Goal: Transaction & Acquisition: Purchase product/service

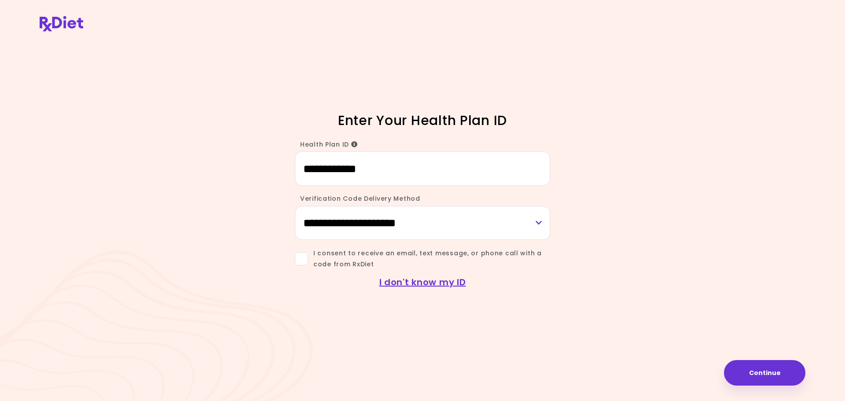
type input "**********"
click at [305, 224] on select "**********" at bounding box center [422, 223] width 255 height 34
select select "*****"
click at [295, 206] on select "**********" at bounding box center [422, 223] width 255 height 34
click at [320, 224] on select "**********" at bounding box center [422, 223] width 255 height 34
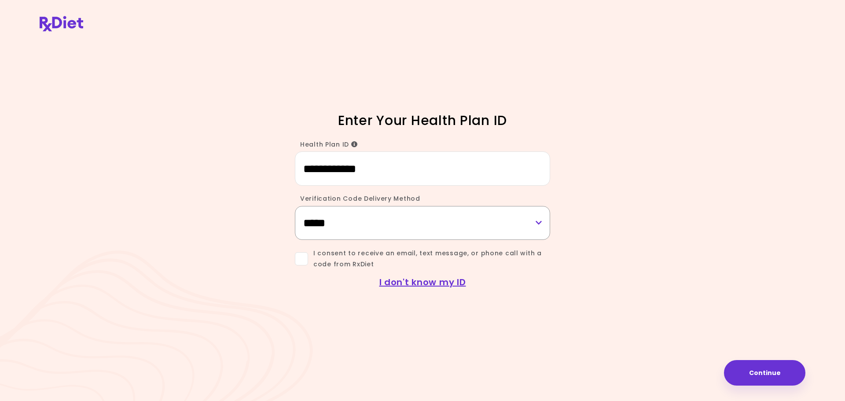
click at [320, 224] on select "**********" at bounding box center [422, 223] width 255 height 34
click at [300, 261] on span at bounding box center [301, 258] width 13 height 13
click at [324, 226] on select "**********" at bounding box center [422, 223] width 255 height 34
click at [765, 372] on button "Continue" at bounding box center [764, 373] width 81 height 26
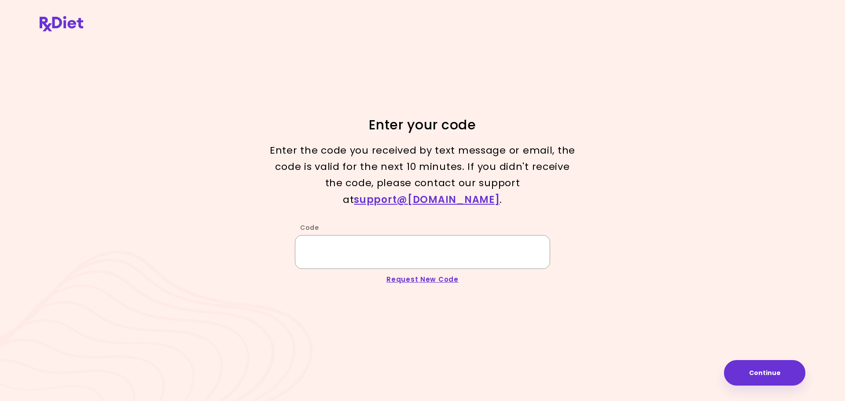
click at [378, 245] on input "Code" at bounding box center [422, 252] width 255 height 34
type input "******"
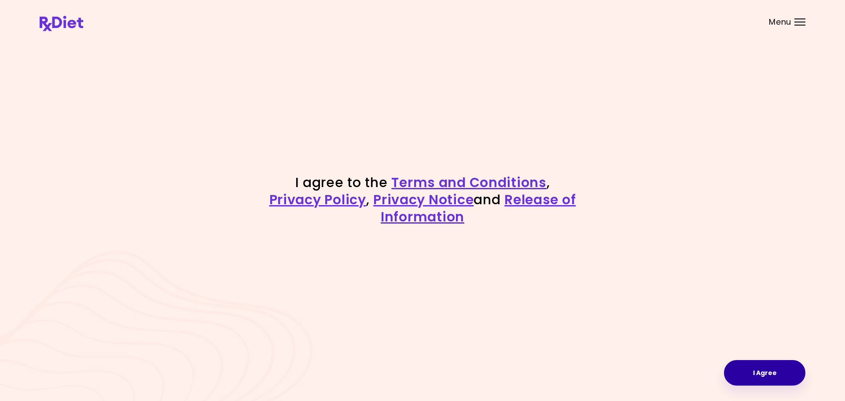
click at [754, 375] on button "I Agree" at bounding box center [764, 373] width 81 height 26
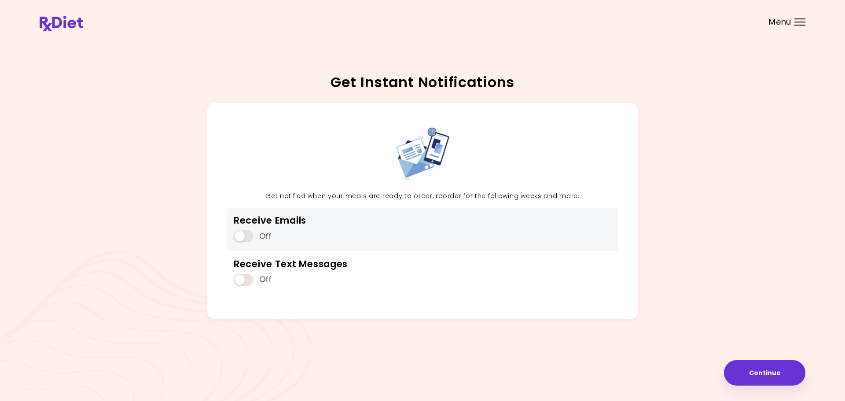
click at [244, 235] on span at bounding box center [244, 236] width 20 height 12
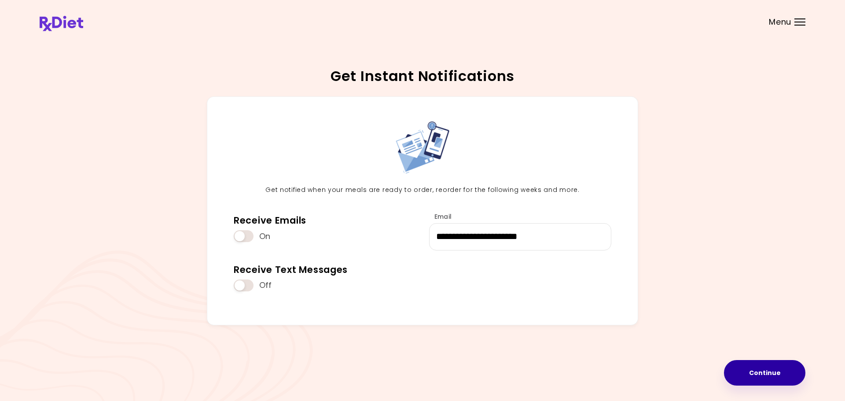
click at [760, 375] on button "Continue" at bounding box center [764, 373] width 81 height 26
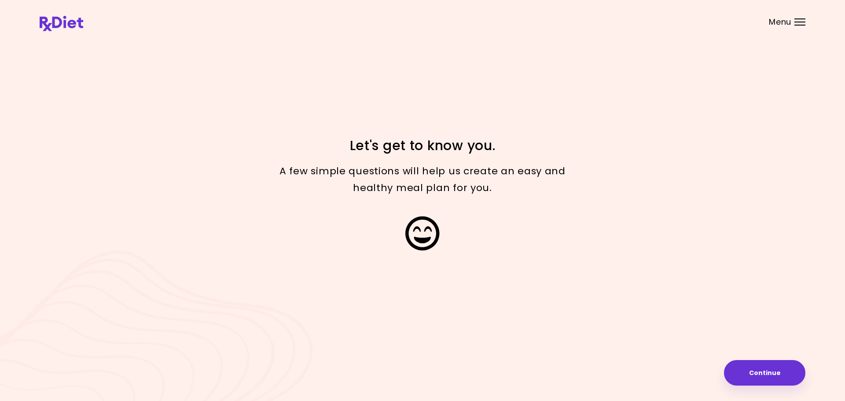
click at [763, 367] on button "Continue" at bounding box center [764, 373] width 81 height 26
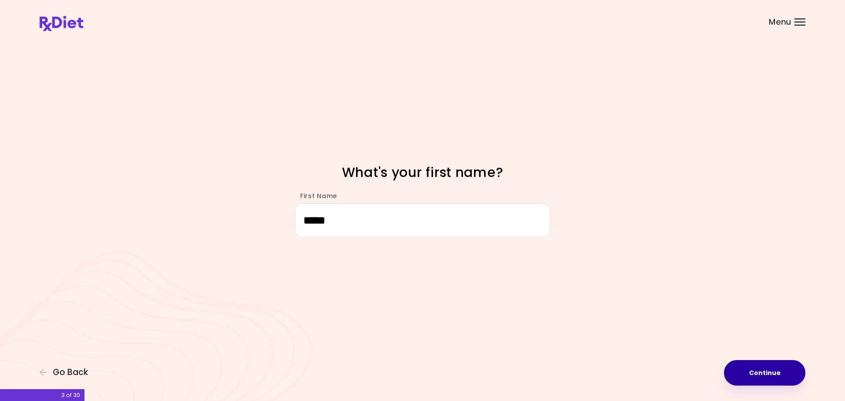
click at [750, 378] on button "Continue" at bounding box center [764, 373] width 81 height 26
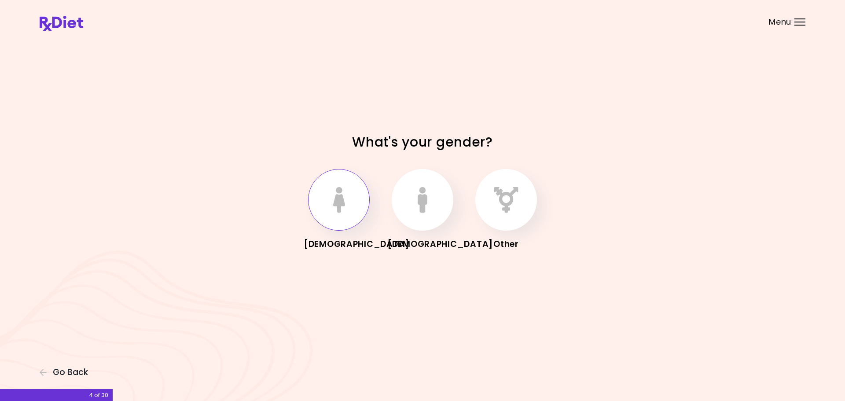
click at [347, 195] on button "button" at bounding box center [339, 200] width 62 height 62
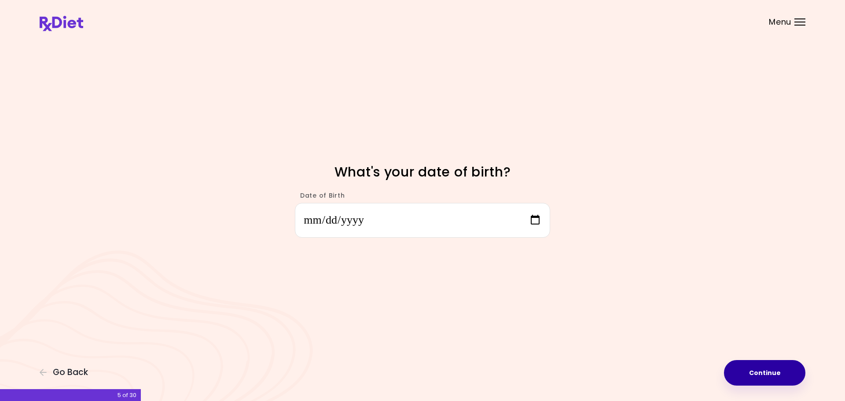
click at [764, 375] on button "Continue" at bounding box center [764, 373] width 81 height 26
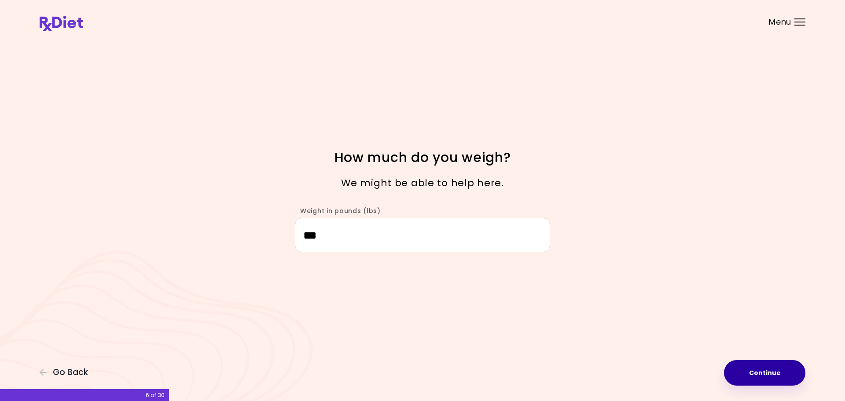
type input "***"
click at [764, 375] on button "Continue" at bounding box center [764, 373] width 81 height 26
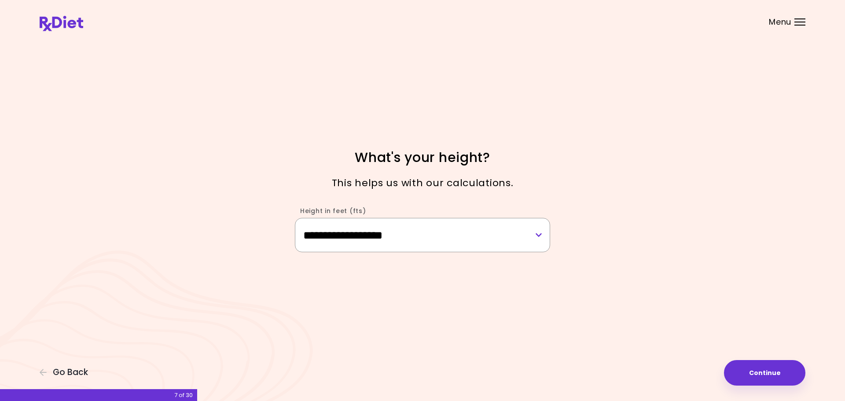
click at [368, 233] on select "**********" at bounding box center [422, 235] width 255 height 34
select select "****"
click at [295, 218] on select "**********" at bounding box center [422, 235] width 255 height 34
click at [766, 375] on button "Continue" at bounding box center [764, 373] width 81 height 26
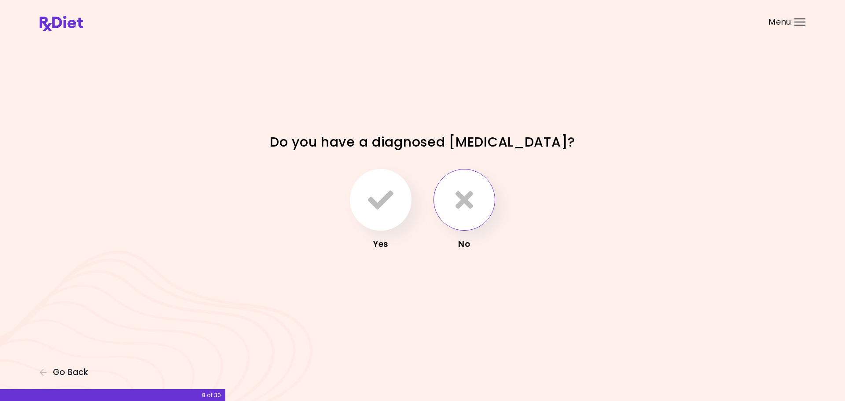
click at [467, 199] on icon "button" at bounding box center [464, 200] width 18 height 26
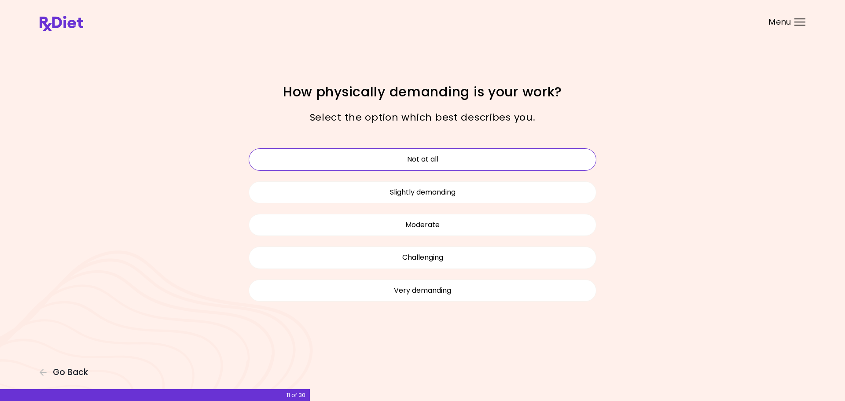
click at [470, 151] on button "Not at all" at bounding box center [423, 159] width 348 height 22
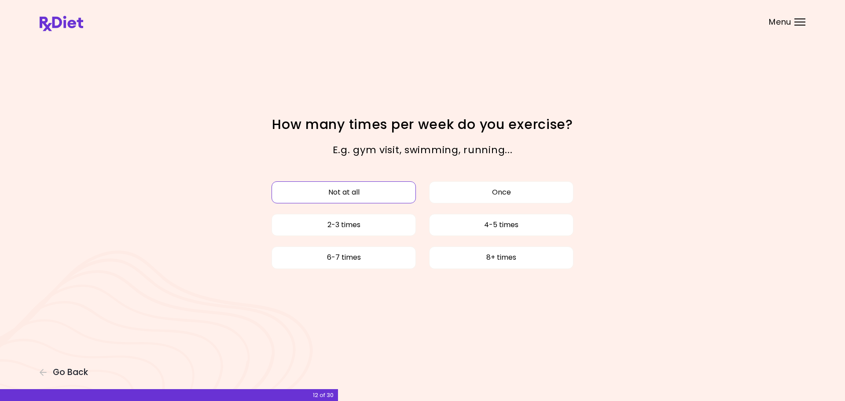
click at [333, 192] on button "Not at all" at bounding box center [344, 192] width 144 height 22
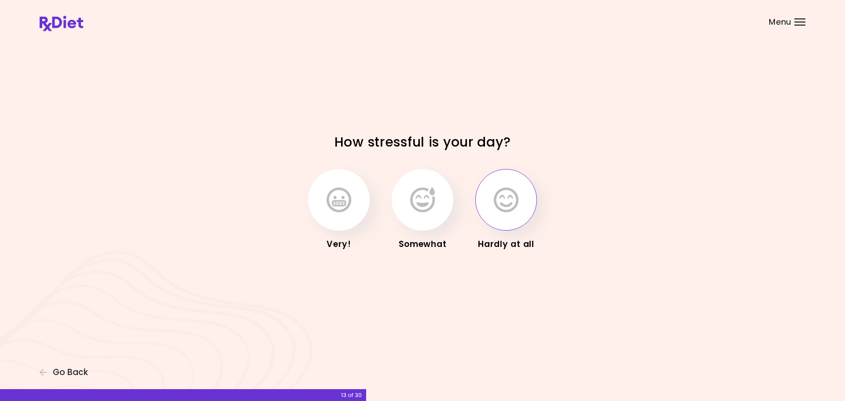
click at [508, 202] on icon "button" at bounding box center [506, 200] width 25 height 26
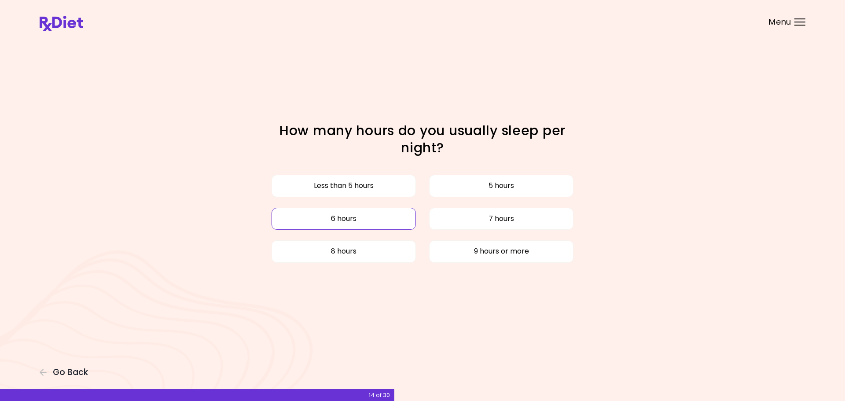
click at [303, 217] on button "6 hours" at bounding box center [344, 219] width 144 height 22
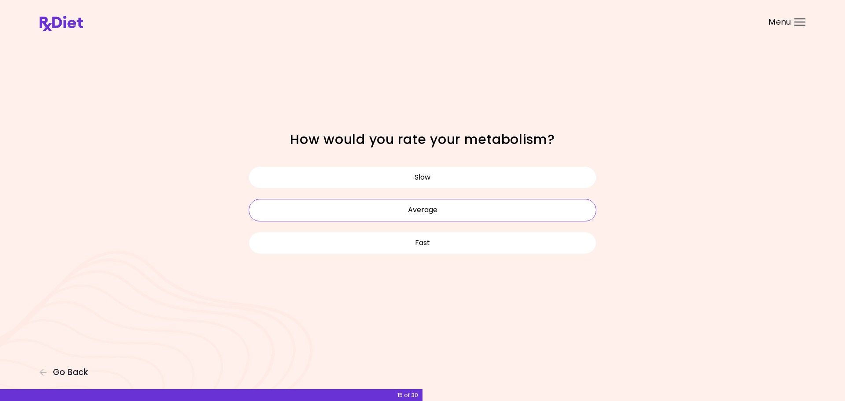
click at [378, 207] on button "Average" at bounding box center [423, 210] width 348 height 22
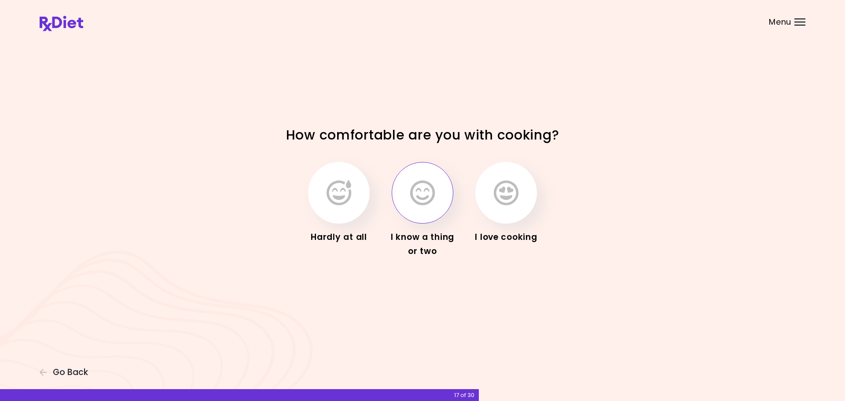
click at [422, 195] on icon "button" at bounding box center [422, 193] width 25 height 26
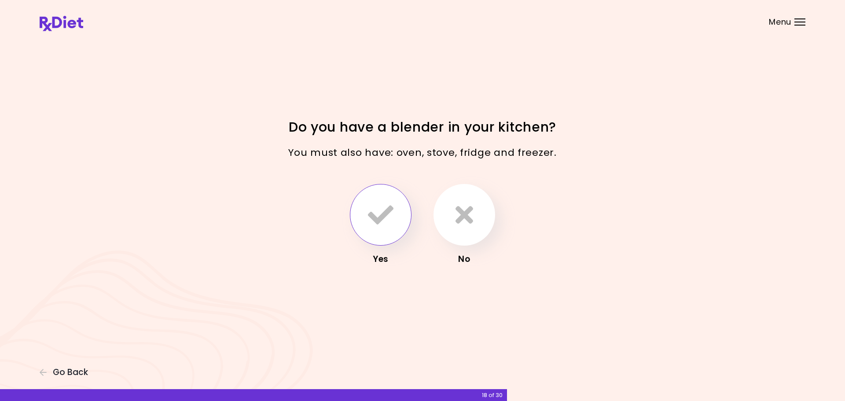
click at [376, 213] on icon "button" at bounding box center [381, 215] width 26 height 26
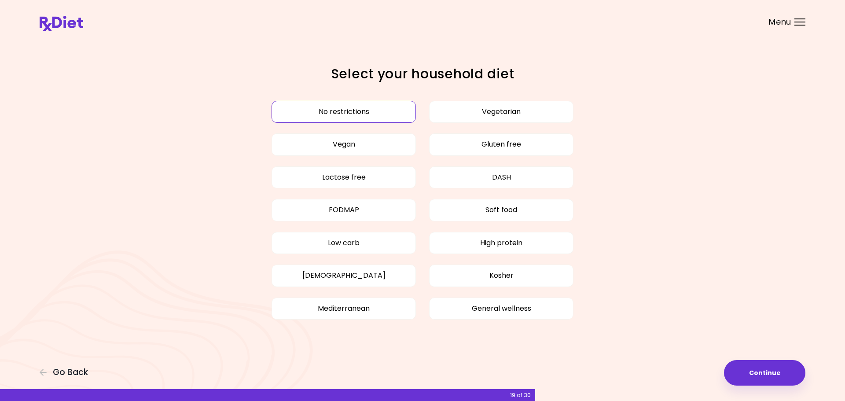
click at [324, 111] on button "No restrictions" at bounding box center [344, 112] width 144 height 22
click at [760, 364] on button "Continue" at bounding box center [764, 373] width 81 height 26
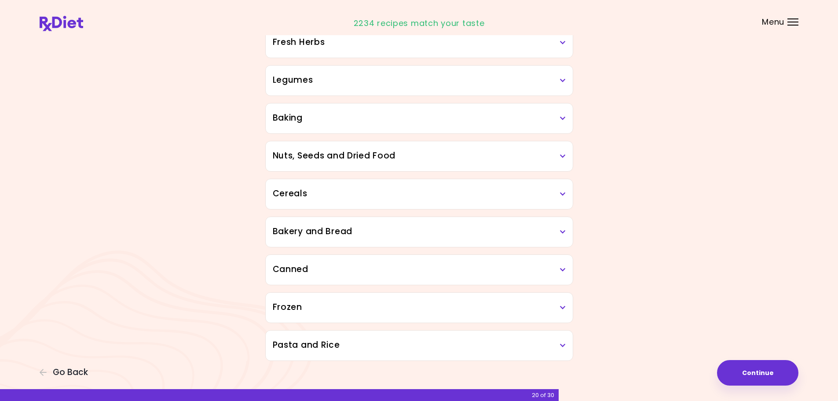
scroll to position [375, 0]
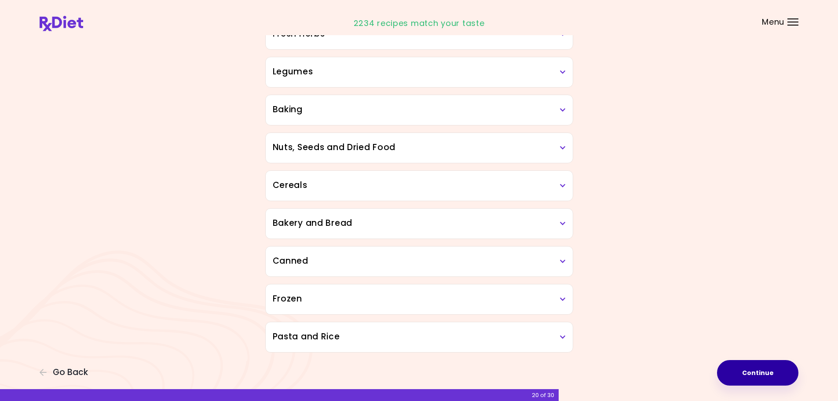
click at [770, 373] on button "Continue" at bounding box center [757, 373] width 81 height 26
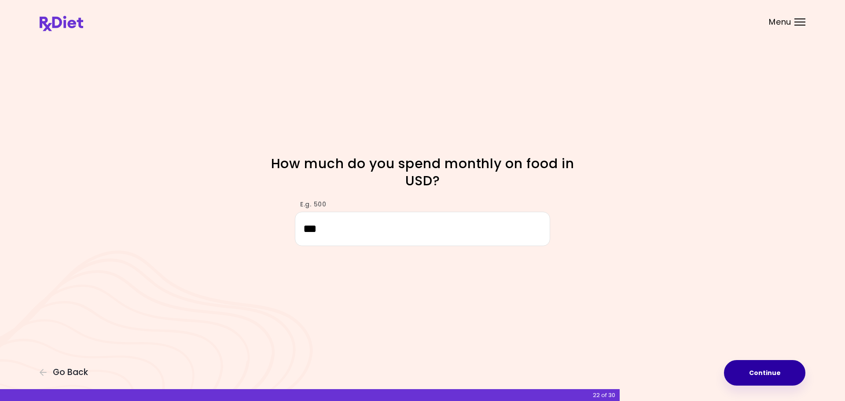
type input "***"
click at [781, 371] on button "Continue" at bounding box center [764, 373] width 81 height 26
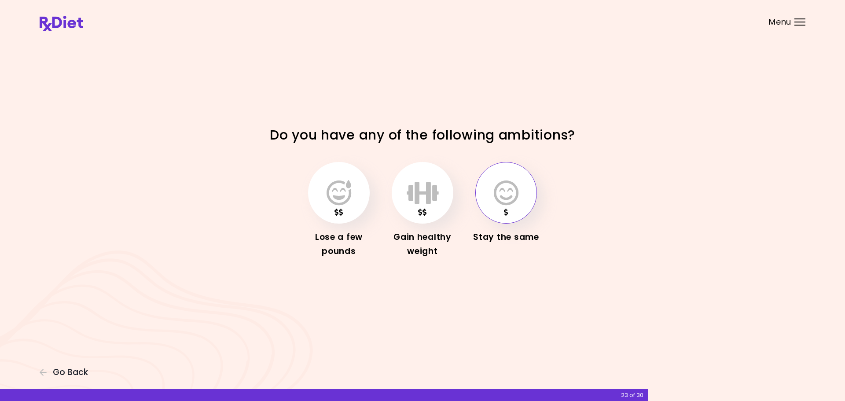
click at [503, 195] on icon "button" at bounding box center [506, 193] width 25 height 26
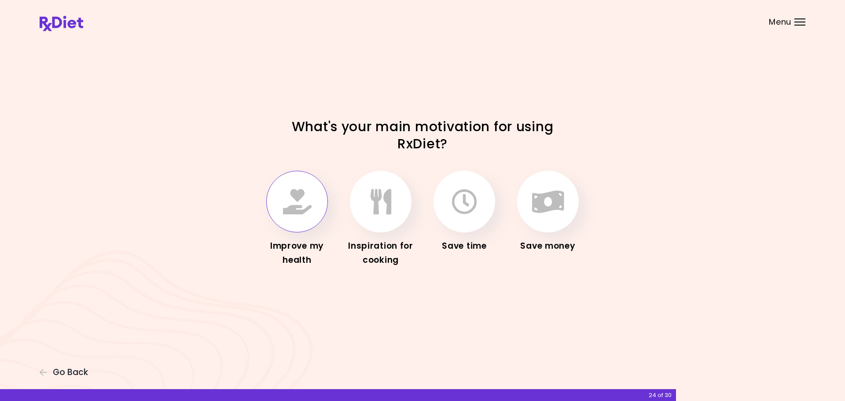
click at [296, 200] on icon "button" at bounding box center [297, 202] width 29 height 26
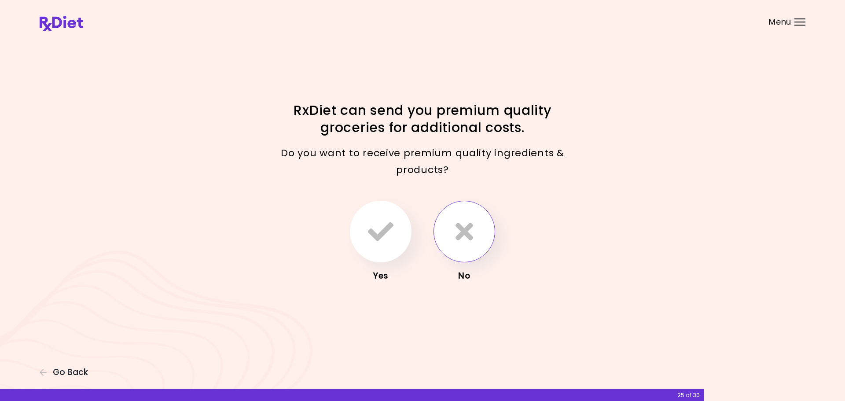
click at [465, 230] on icon "button" at bounding box center [464, 232] width 18 height 26
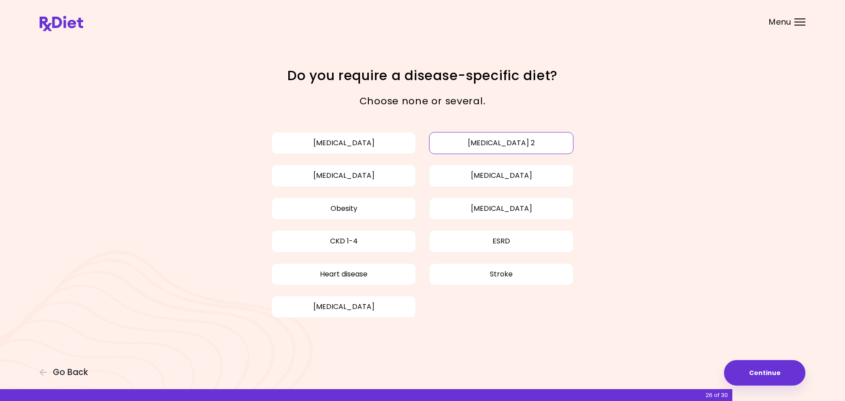
click at [459, 142] on button "[MEDICAL_DATA] 2" at bounding box center [501, 143] width 144 height 22
click at [385, 182] on button "[MEDICAL_DATA]" at bounding box center [344, 176] width 144 height 22
click at [478, 178] on button "[MEDICAL_DATA]" at bounding box center [501, 176] width 144 height 22
click at [758, 369] on button "Continue" at bounding box center [764, 373] width 81 height 26
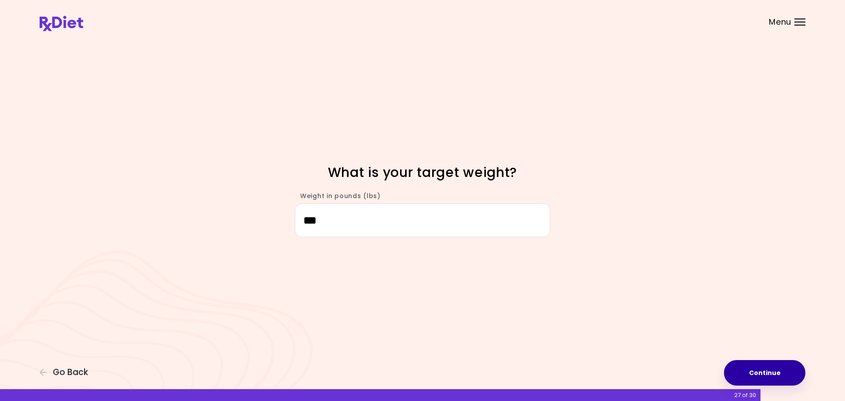
type input "***"
click at [770, 374] on button "Continue" at bounding box center [764, 373] width 81 height 26
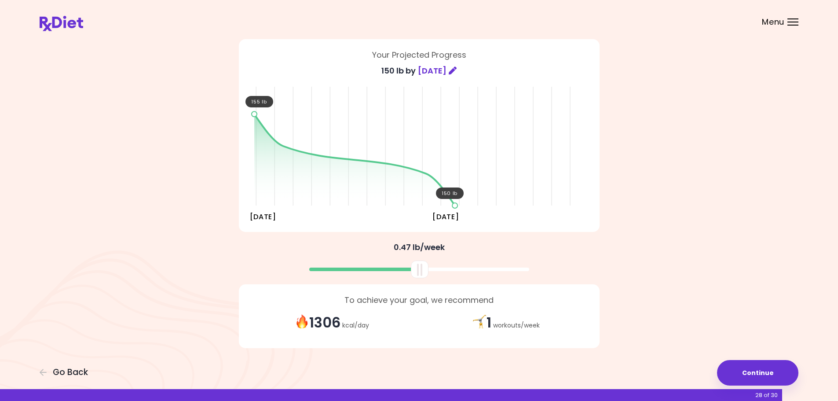
scroll to position [55, 0]
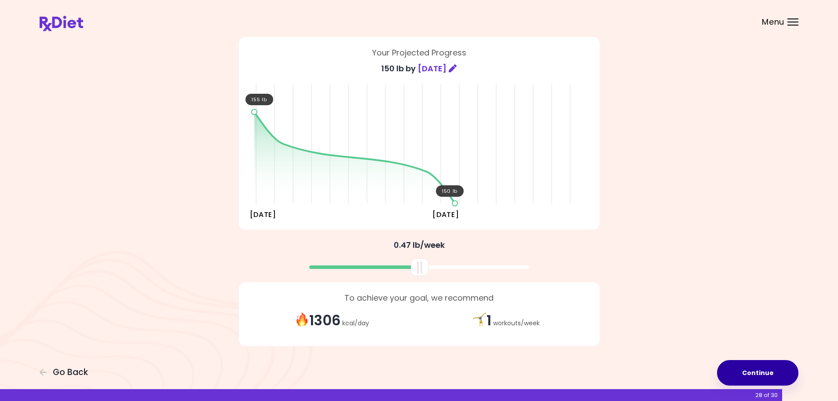
click at [734, 371] on button "Continue" at bounding box center [757, 373] width 81 height 26
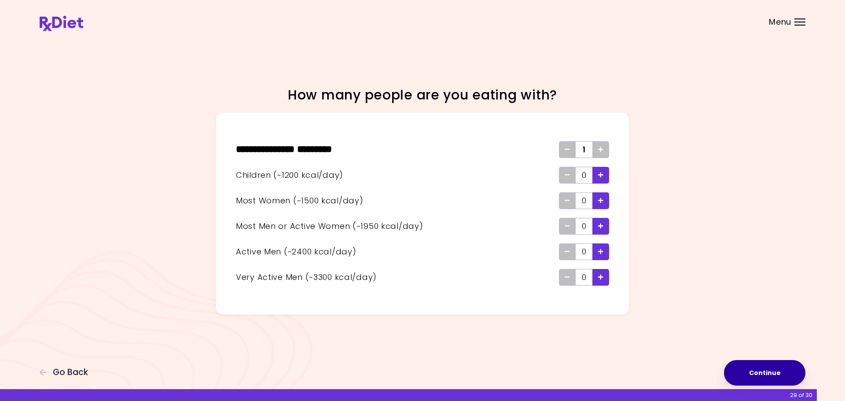
click at [764, 372] on button "Continue" at bounding box center [764, 373] width 81 height 26
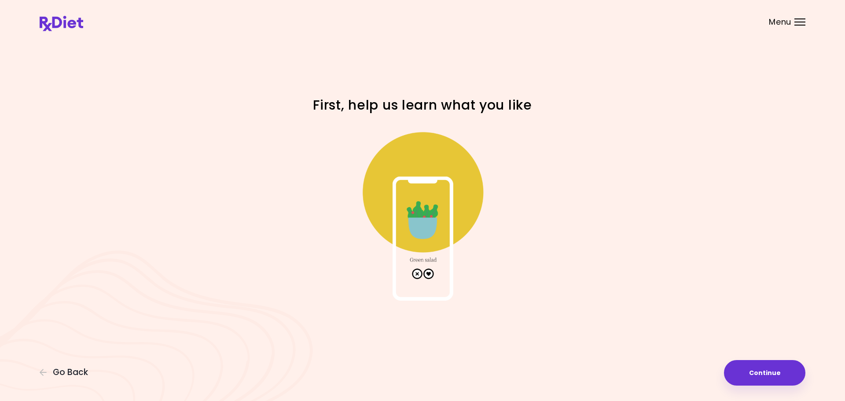
click at [428, 275] on img at bounding box center [422, 213] width 176 height 176
click at [762, 377] on button "Continue" at bounding box center [764, 373] width 81 height 26
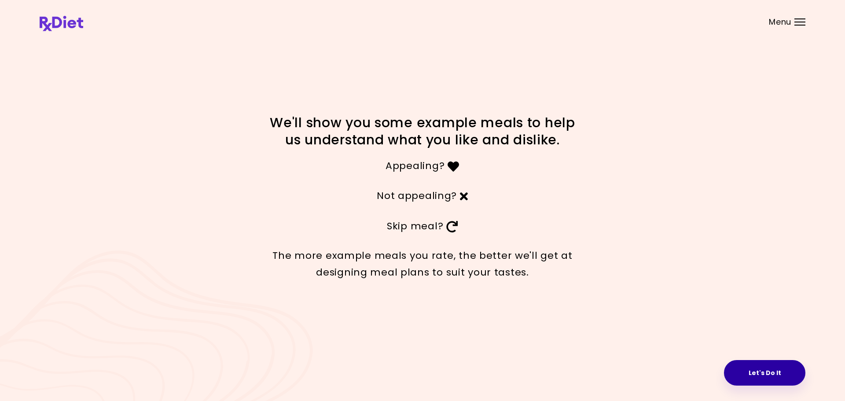
click at [752, 369] on button "Let's Do It" at bounding box center [764, 373] width 81 height 26
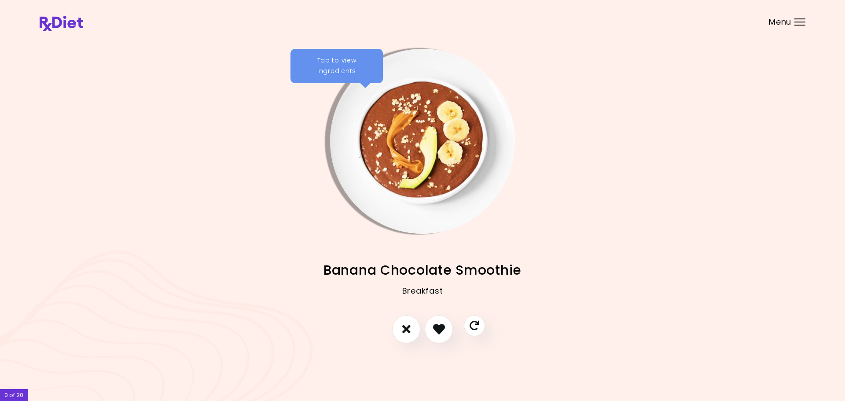
click at [318, 61] on div "Tap to view ingredients" at bounding box center [336, 66] width 92 height 34
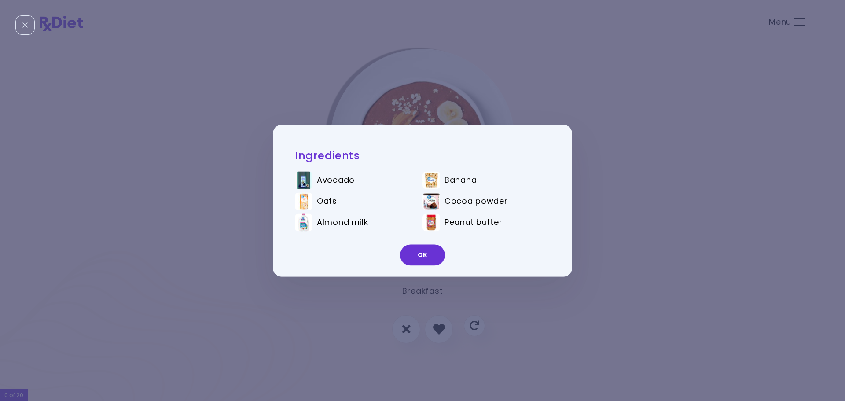
click at [318, 61] on div "Ingredients Avocado Banana Oats Cocoa powder Almond milk Peanut butter OK" at bounding box center [422, 200] width 845 height 401
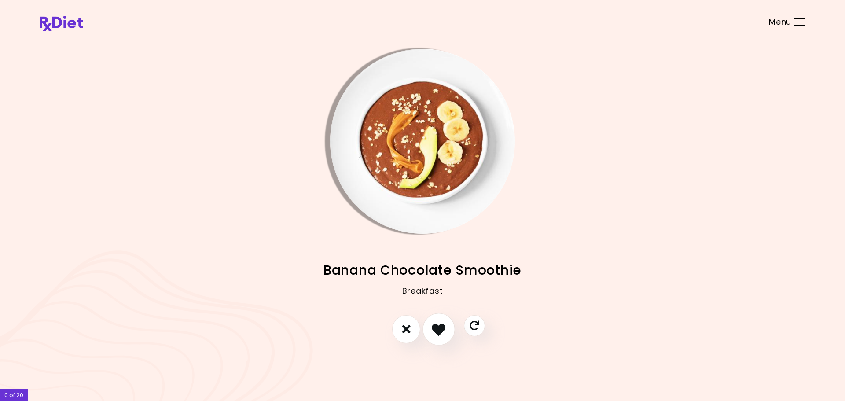
click at [431, 325] on button "I like this recipe" at bounding box center [438, 329] width 33 height 33
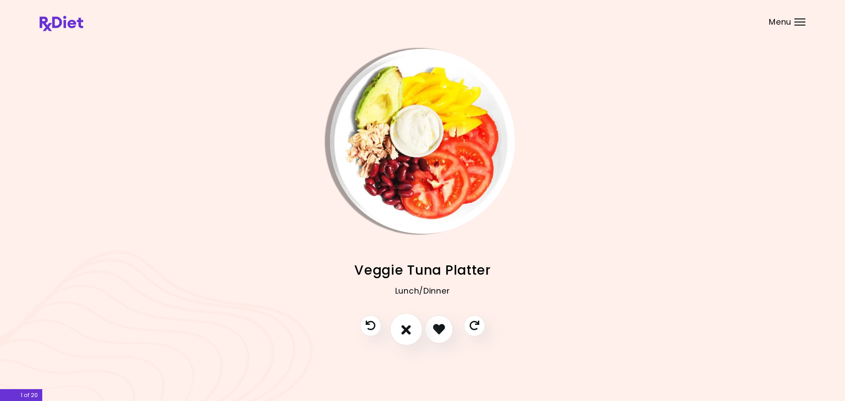
click at [410, 328] on icon "I don't like this recipe" at bounding box center [406, 329] width 10 height 14
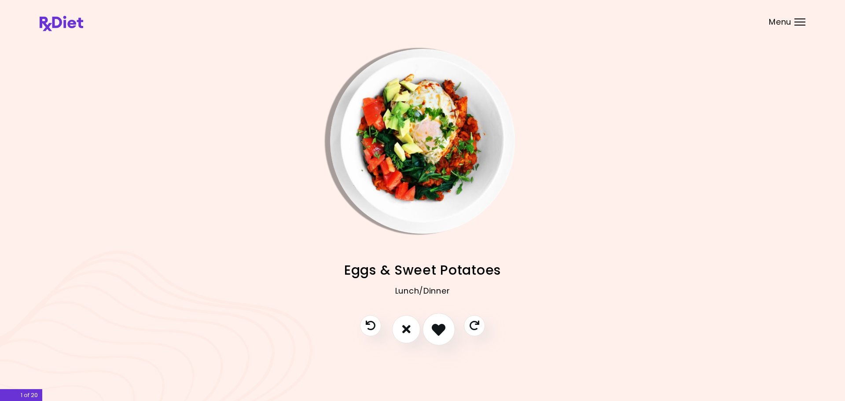
click at [434, 329] on icon "I like this recipe" at bounding box center [439, 329] width 14 height 14
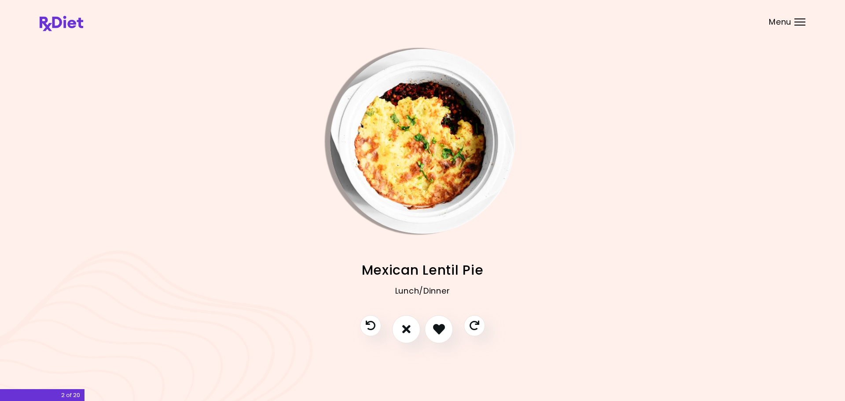
click at [422, 139] on img "Info - Mexican Lentil Pie" at bounding box center [422, 141] width 185 height 185
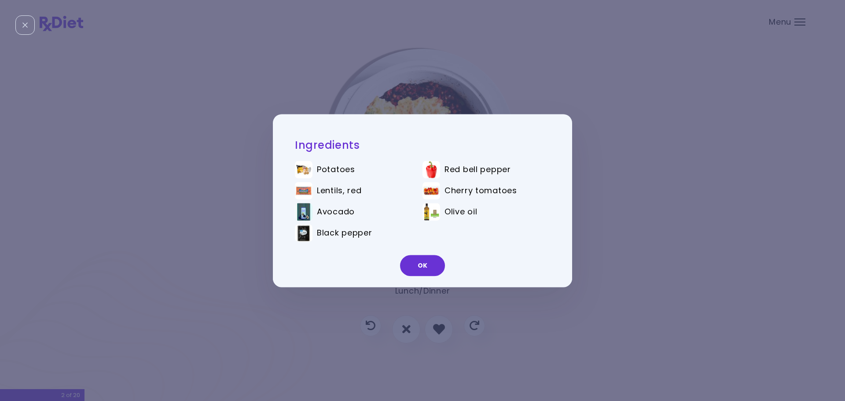
click at [633, 183] on div "Ingredients Potatoes Red bell pepper Lentils, red Cherry tomatoes Avocado Olive…" at bounding box center [422, 200] width 845 height 401
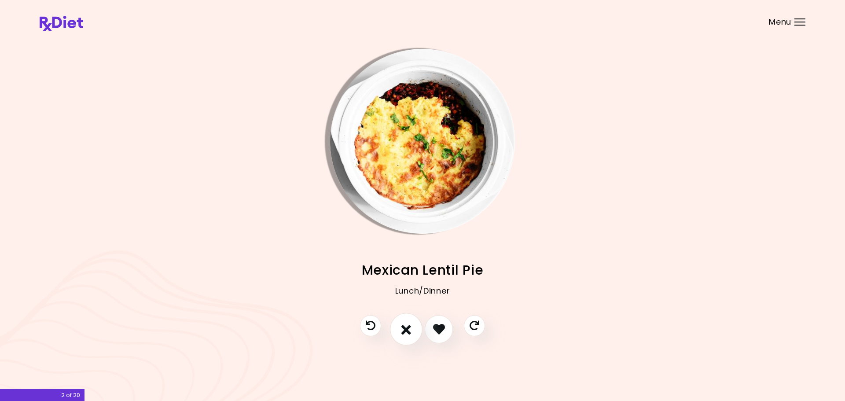
click at [403, 327] on icon "I don't like this recipe" at bounding box center [406, 329] width 10 height 14
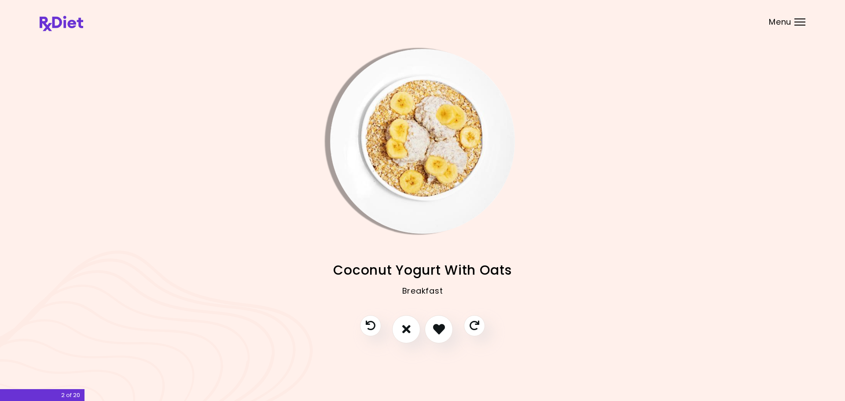
click at [422, 144] on img "Info - Coconut Yogurt With Oats" at bounding box center [422, 141] width 185 height 185
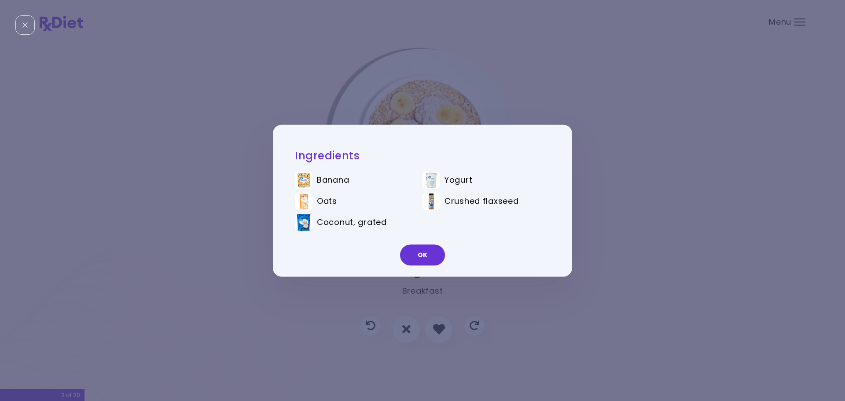
click at [652, 179] on div "Ingredients Banana Yogurt Oats Crushed flaxseed Coconut, grated OK" at bounding box center [422, 200] width 845 height 401
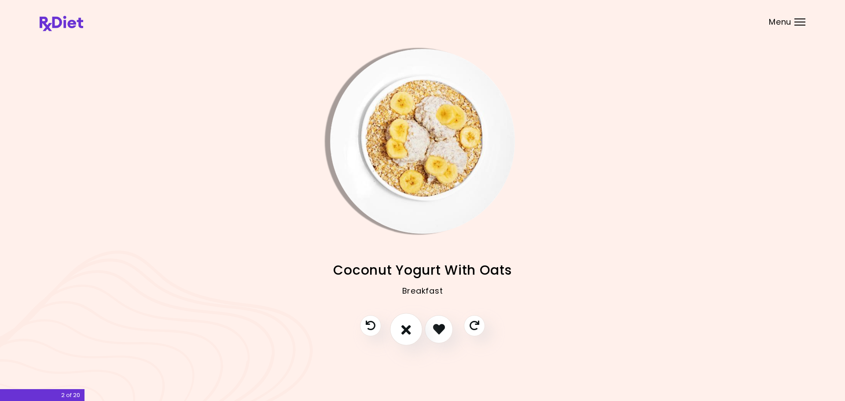
click at [401, 325] on button "I don't like this recipe" at bounding box center [406, 329] width 33 height 33
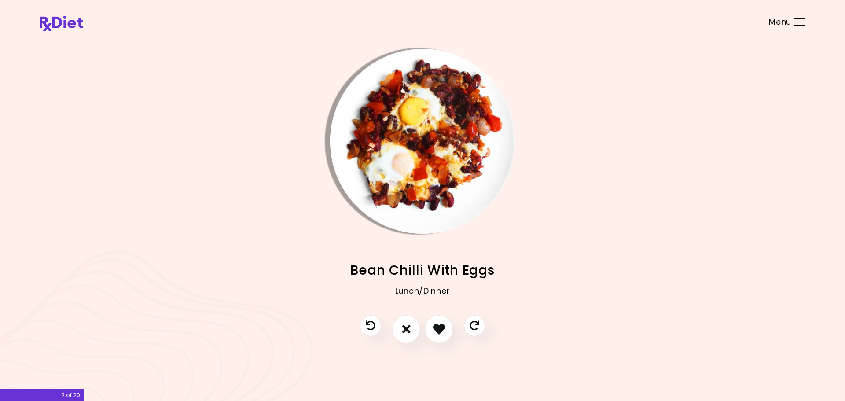
click at [426, 165] on img "Info - Bean Chilli With Eggs" at bounding box center [422, 141] width 185 height 185
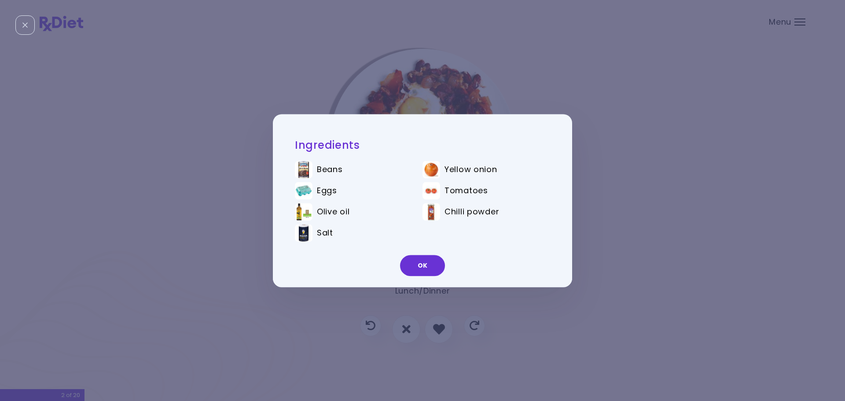
click at [620, 167] on div "Ingredients Beans Yellow onion Eggs Tomatoes Olive oil Chilli powder Salt OK" at bounding box center [422, 200] width 845 height 401
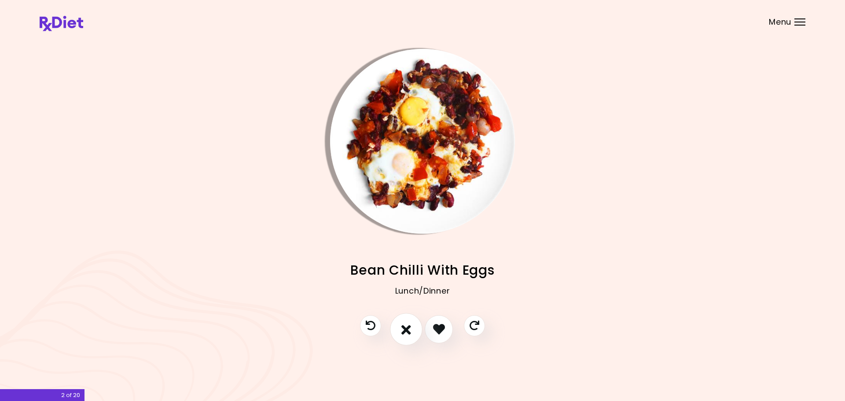
click at [402, 331] on icon "I don't like this recipe" at bounding box center [406, 329] width 10 height 14
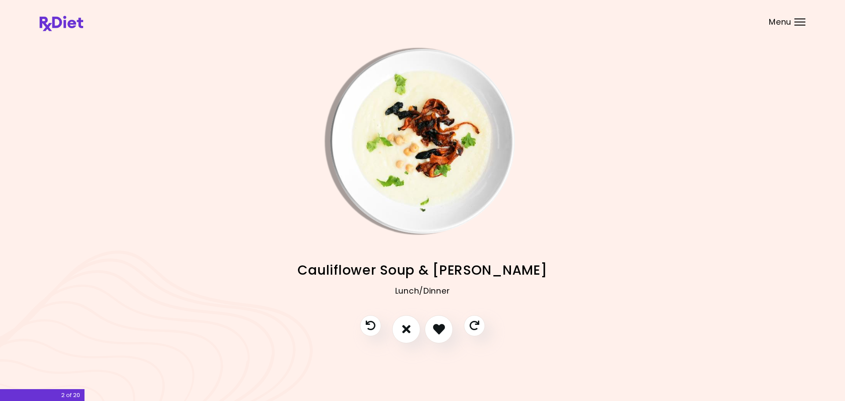
click at [424, 179] on img "Info - Cauliflower Soup & Carrot Bacon" at bounding box center [422, 141] width 185 height 185
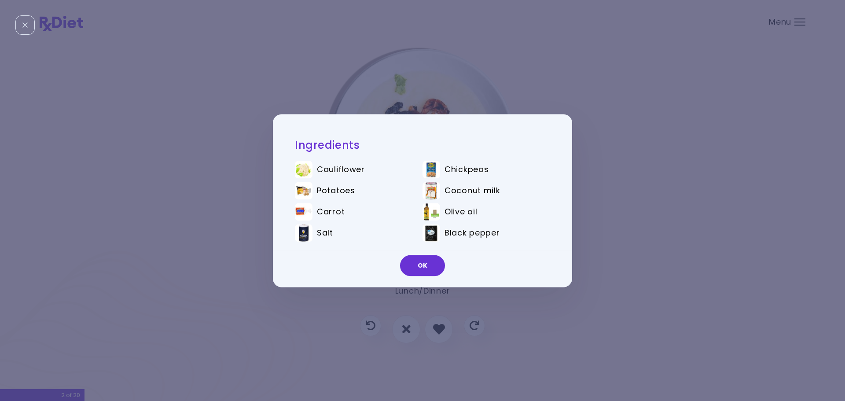
click at [616, 170] on div "Ingredients Cauliflower Chickpeas Potatoes Coconut milk Carrot Olive oil Salt B…" at bounding box center [422, 200] width 845 height 401
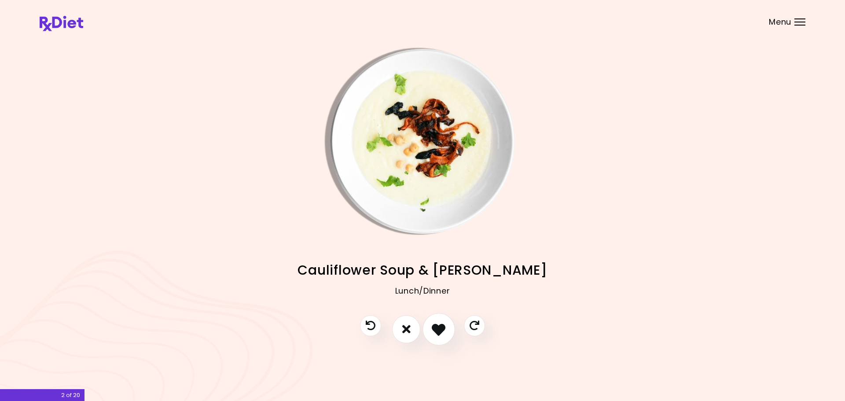
click at [434, 331] on icon "I like this recipe" at bounding box center [439, 329] width 14 height 14
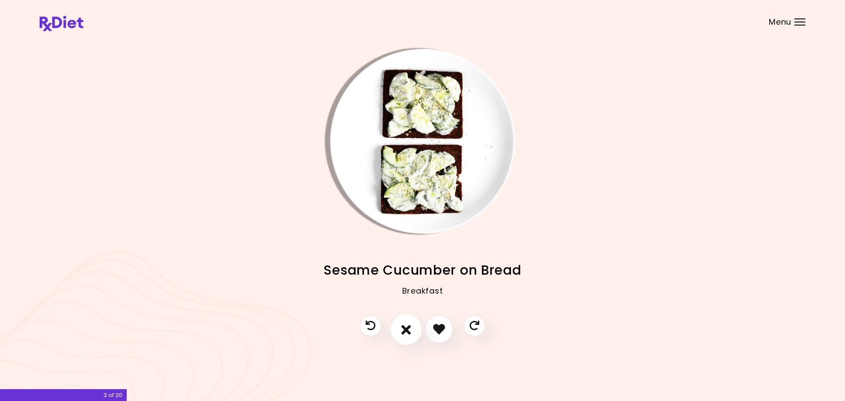
click at [403, 334] on icon "I don't like this recipe" at bounding box center [406, 329] width 10 height 14
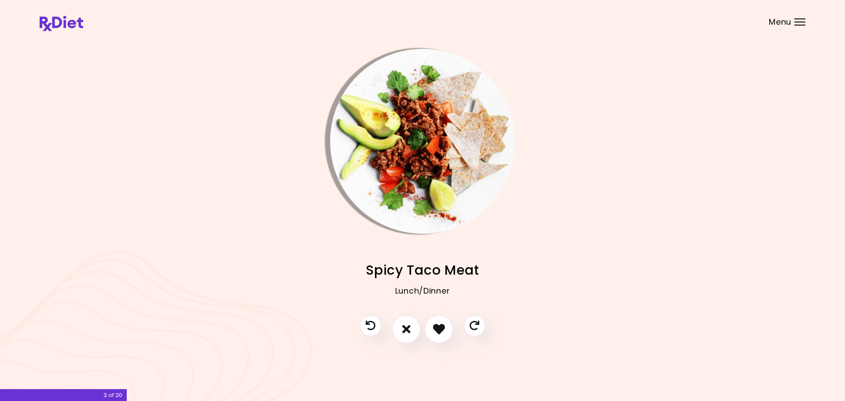
click at [409, 140] on img "Info - Spicy Taco Meat" at bounding box center [422, 141] width 185 height 185
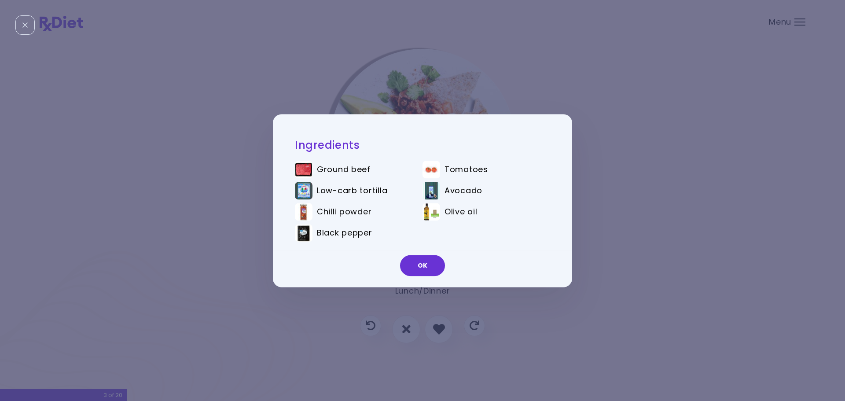
click at [596, 169] on div "Ingredients Ground beef Tomatoes Low-carb tortilla Avocado Chilli powder Olive …" at bounding box center [422, 200] width 845 height 401
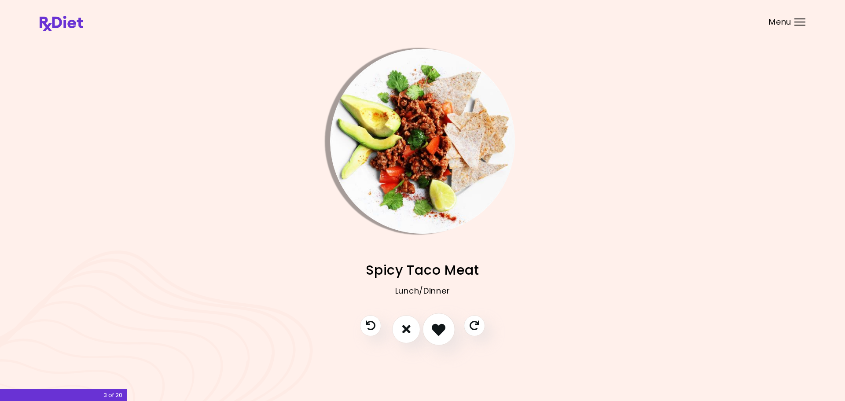
click at [441, 327] on icon "I like this recipe" at bounding box center [439, 329] width 14 height 14
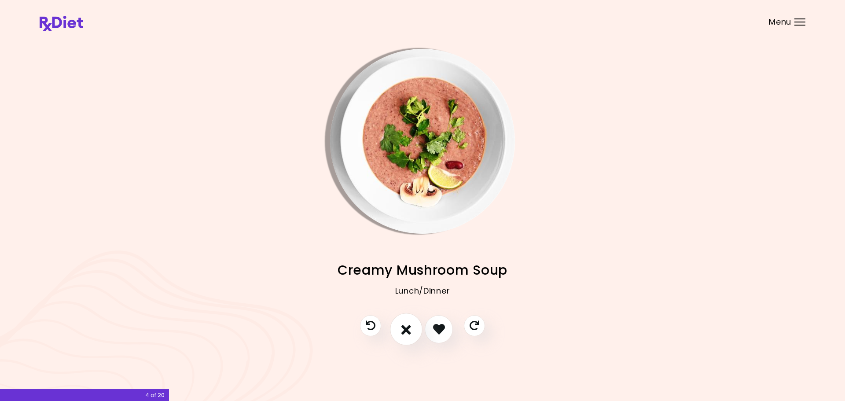
click at [400, 331] on button "I don't like this recipe" at bounding box center [406, 329] width 33 height 33
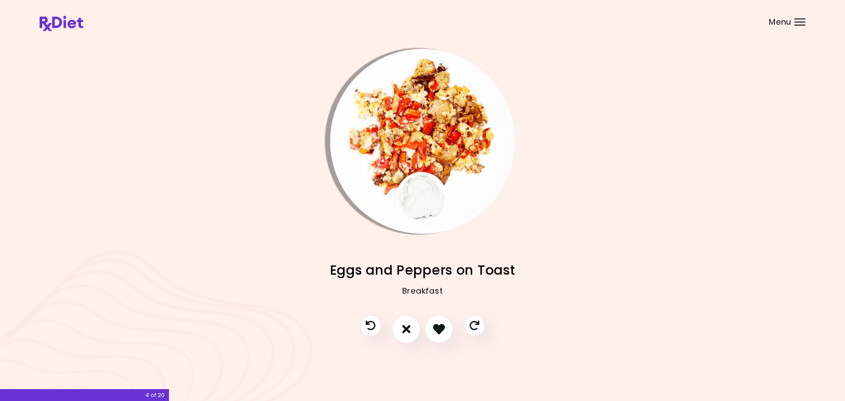
click at [441, 108] on img "Info - Eggs and Peppers on Toast" at bounding box center [422, 141] width 185 height 185
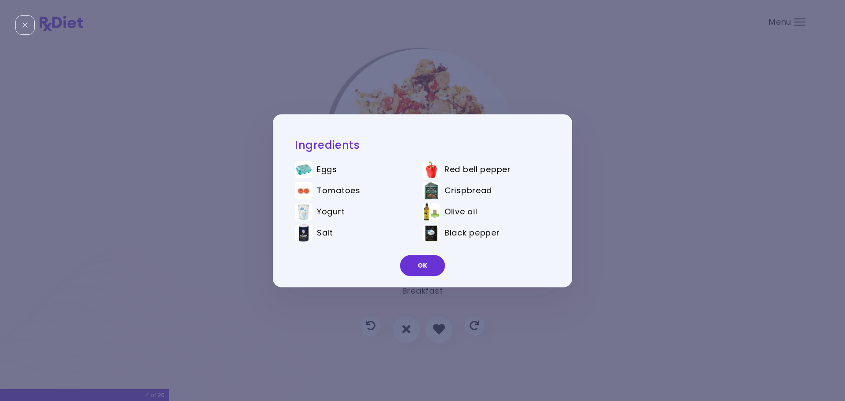
click at [658, 152] on div "Ingredients Eggs Red bell pepper Tomatoes Crispbread Yogurt Olive oil Salt Blac…" at bounding box center [422, 200] width 845 height 401
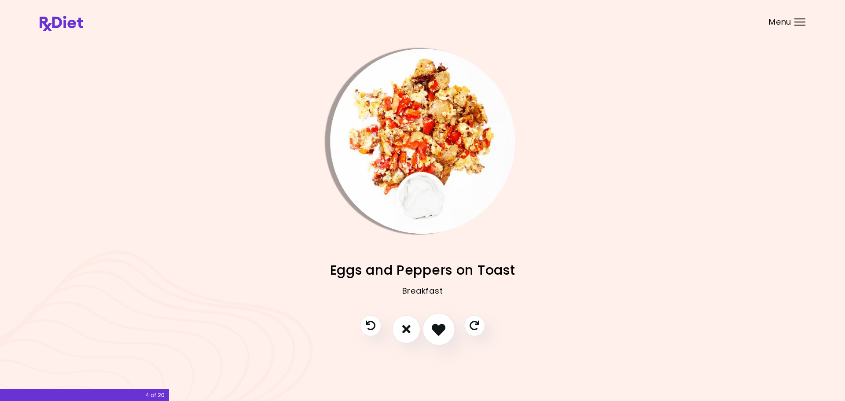
click at [438, 333] on icon "I like this recipe" at bounding box center [439, 329] width 14 height 14
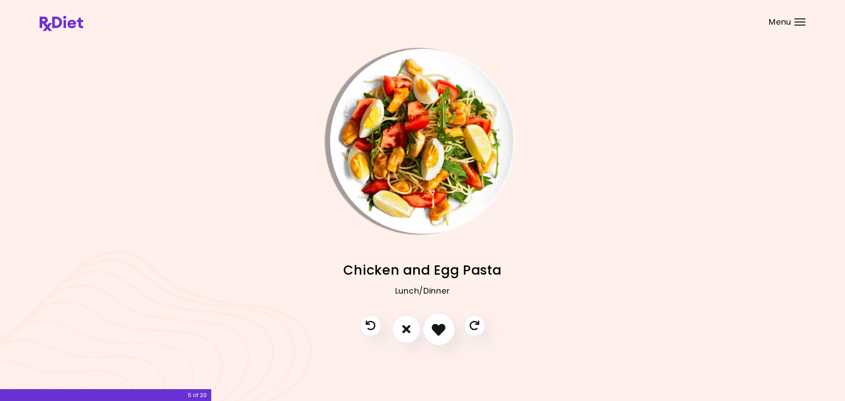
click at [438, 333] on icon "I like this recipe" at bounding box center [439, 329] width 14 height 14
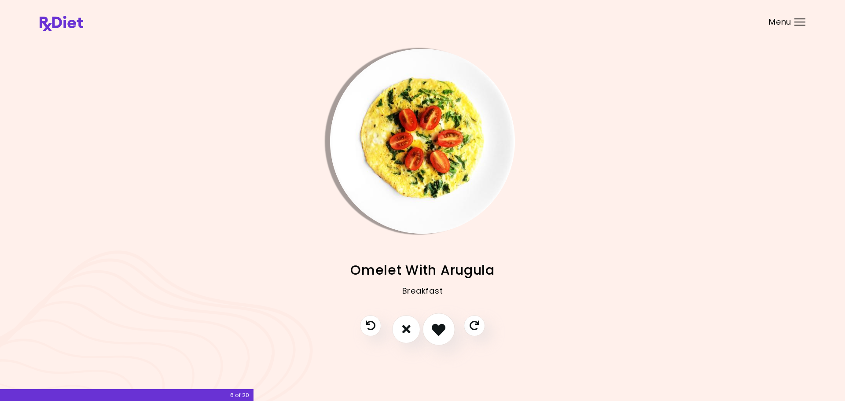
click at [438, 333] on icon "I like this recipe" at bounding box center [439, 329] width 14 height 14
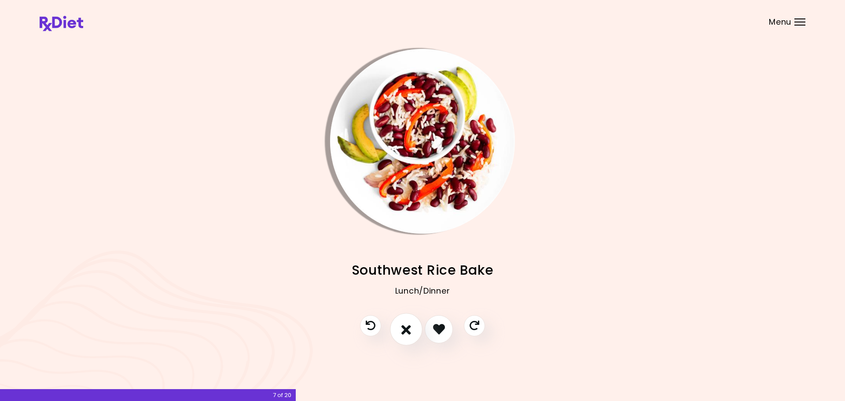
click at [412, 336] on button "I don't like this recipe" at bounding box center [406, 329] width 33 height 33
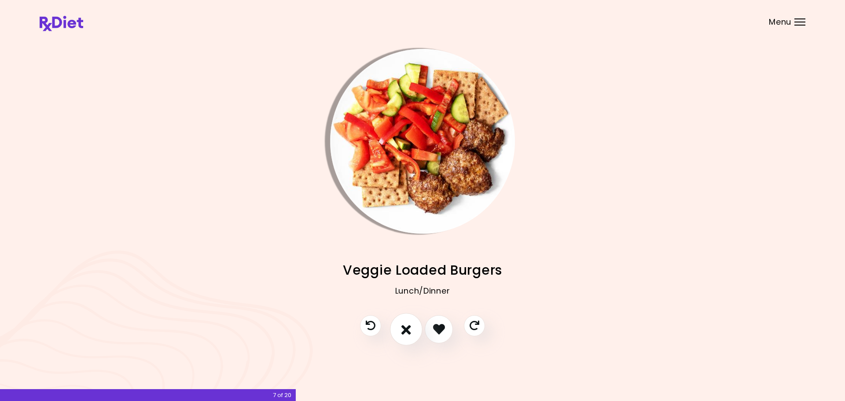
click at [412, 336] on button "I don't like this recipe" at bounding box center [406, 329] width 33 height 33
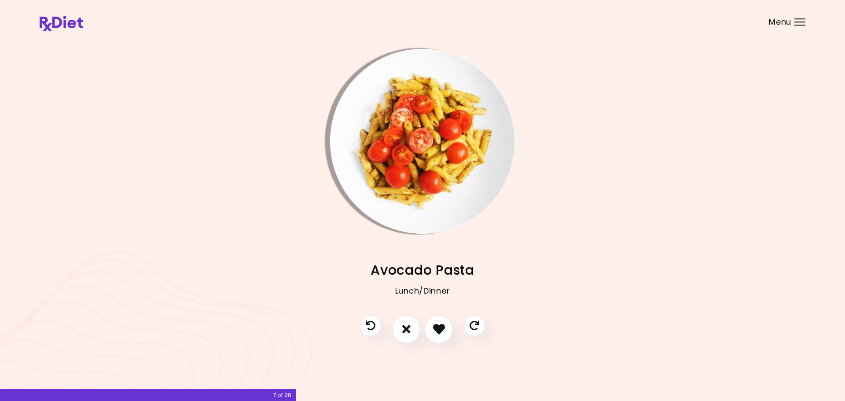
click at [399, 118] on img "Info - Avocado Pasta" at bounding box center [422, 141] width 185 height 185
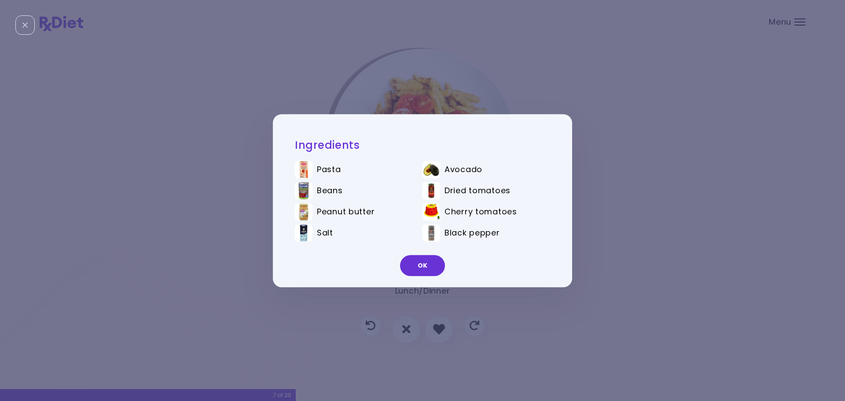
click at [694, 154] on div "Ingredients Pasta Avocado Beans Dried tomatoes Peanut butter Cherry tomatoes Sa…" at bounding box center [422, 200] width 845 height 401
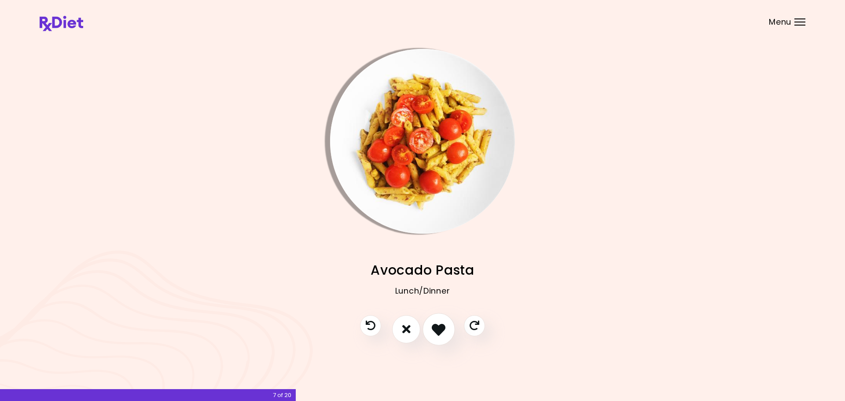
click at [442, 336] on icon "I like this recipe" at bounding box center [439, 329] width 14 height 14
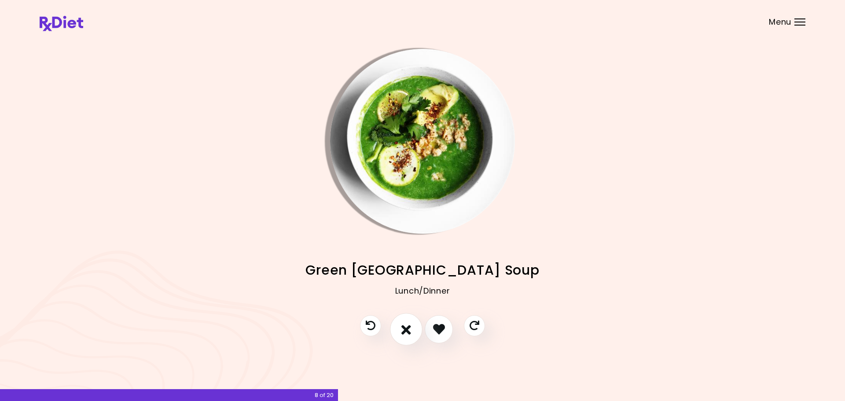
click at [403, 330] on icon "I don't like this recipe" at bounding box center [406, 329] width 10 height 14
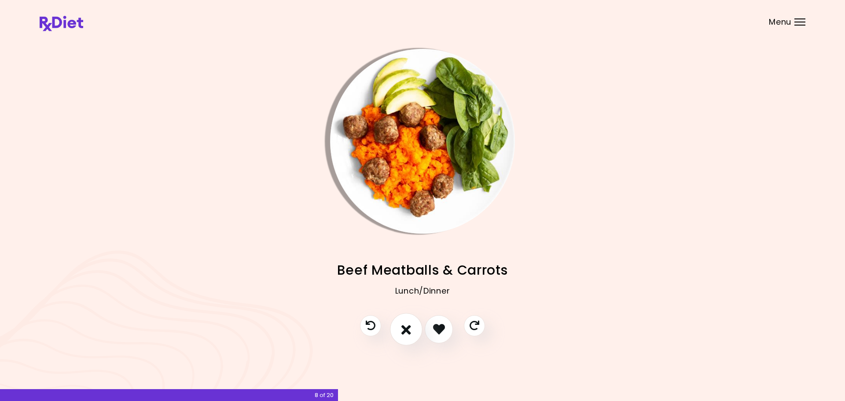
click at [403, 330] on icon "I don't like this recipe" at bounding box center [406, 329] width 10 height 14
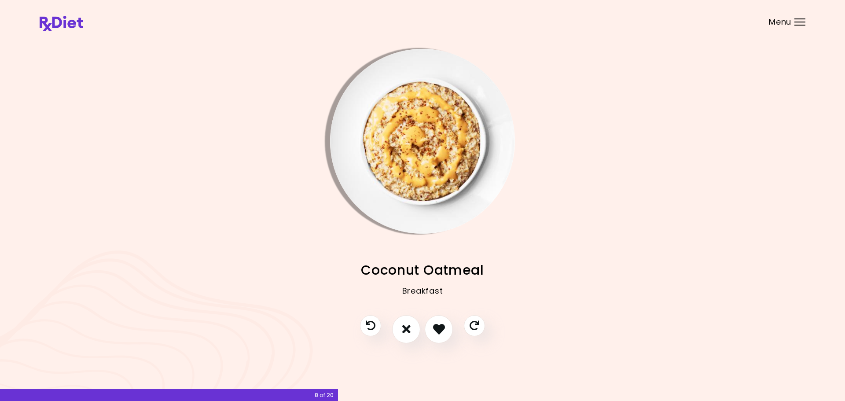
click at [422, 125] on img "Info - Coconut Oatmeal" at bounding box center [422, 141] width 185 height 185
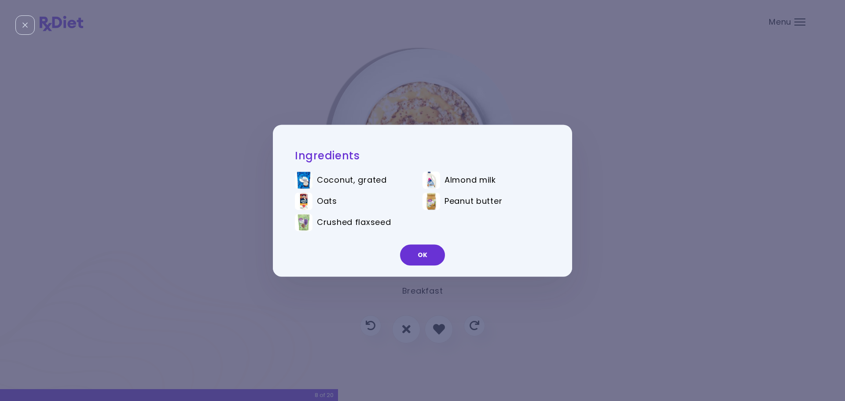
click at [647, 176] on div "Ingredients Coconut, grated Almond milk Oats Peanut butter Crushed flaxseed OK" at bounding box center [422, 200] width 845 height 401
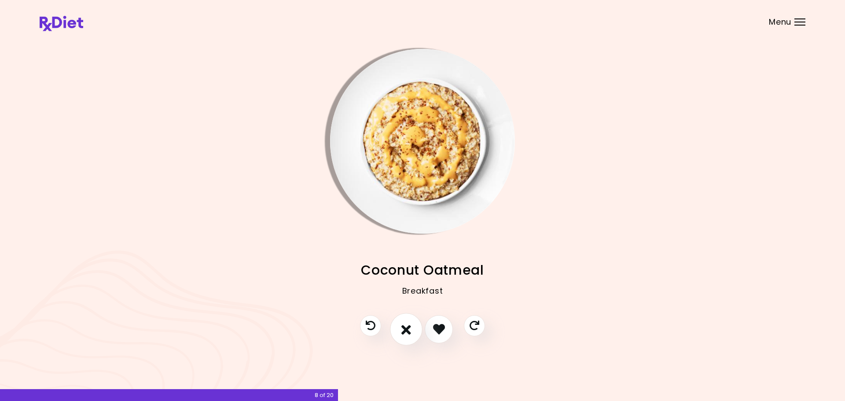
click at [404, 331] on icon "I don't like this recipe" at bounding box center [406, 329] width 10 height 14
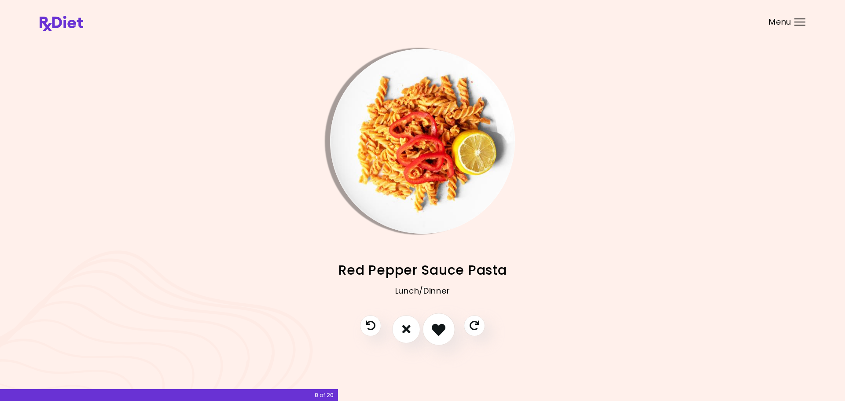
click at [440, 329] on icon "I like this recipe" at bounding box center [439, 329] width 14 height 14
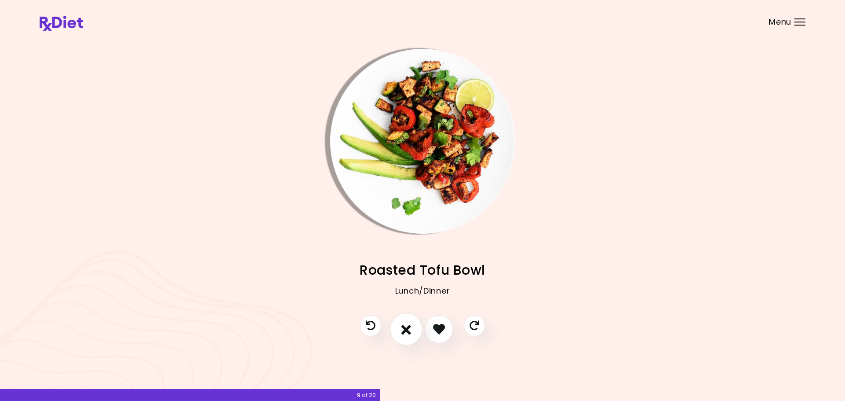
click at [404, 329] on icon "I don't like this recipe" at bounding box center [406, 329] width 10 height 14
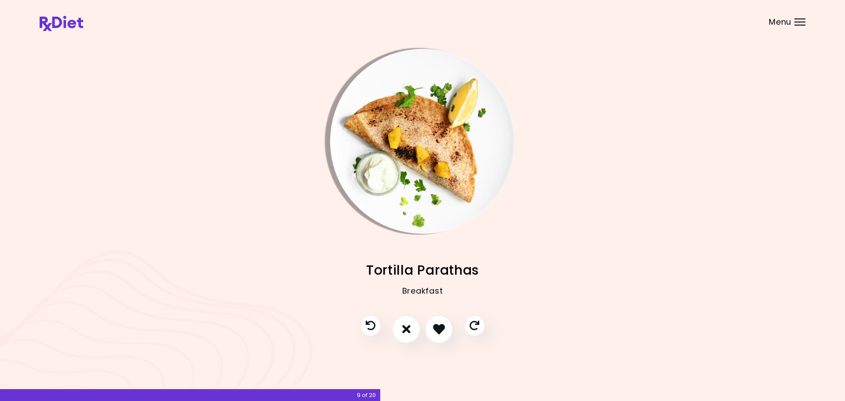
click at [415, 119] on img "Info - Tortilla Parathas" at bounding box center [422, 141] width 185 height 185
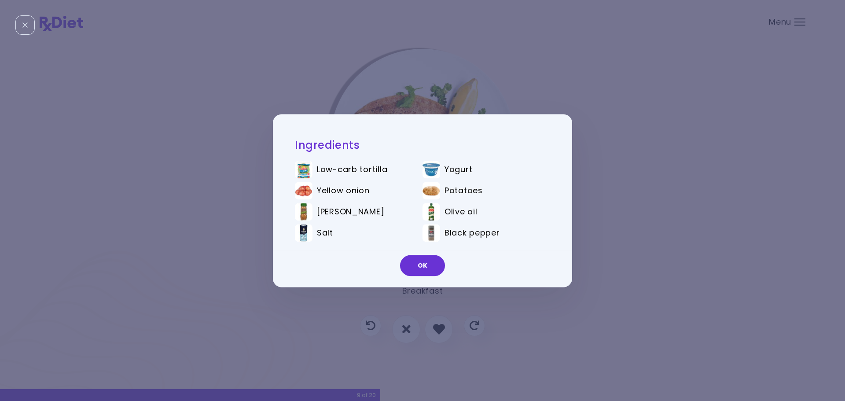
click at [698, 128] on div "Ingredients Low-carb tortilla Yogurt Yellow onion Potatoes [PERSON_NAME] oil Sa…" at bounding box center [422, 200] width 845 height 401
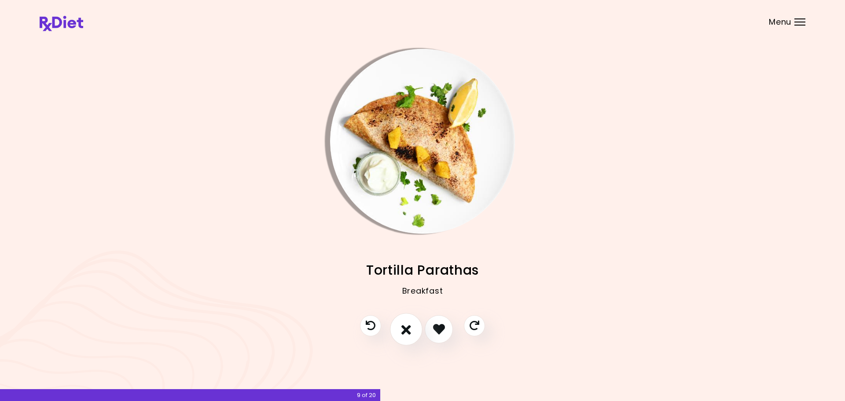
click at [406, 330] on icon "I don't like this recipe" at bounding box center [406, 329] width 10 height 14
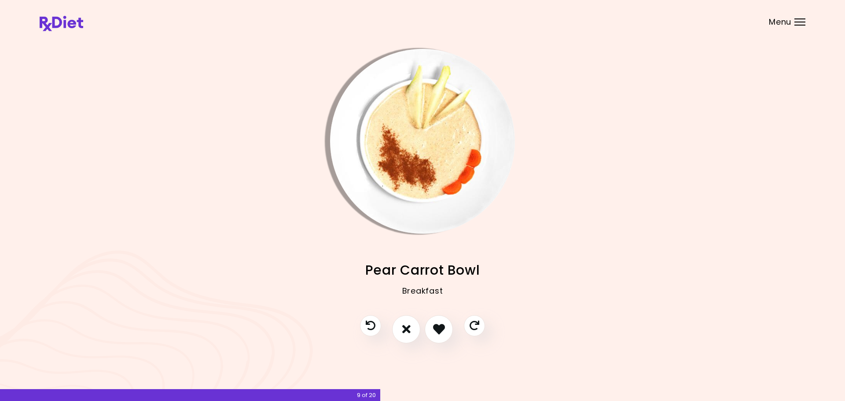
click at [425, 112] on img "Info - Pear Carrot Bowl" at bounding box center [422, 141] width 185 height 185
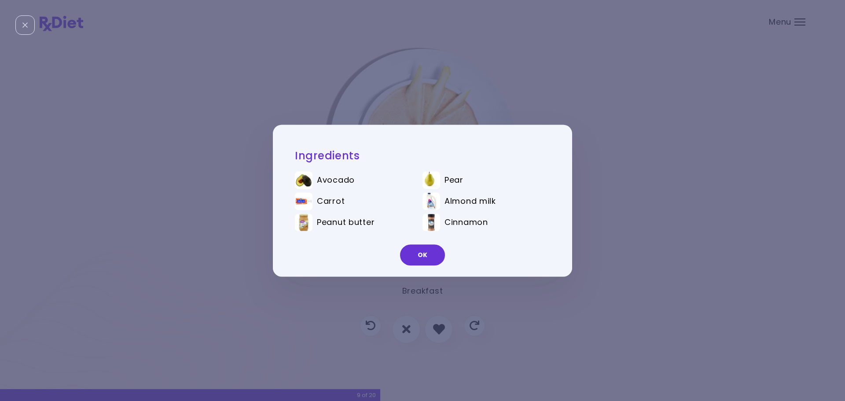
click at [607, 120] on div "Ingredients Avocado Pear Carrot Almond milk Peanut butter Cinnamon OK" at bounding box center [422, 200] width 845 height 401
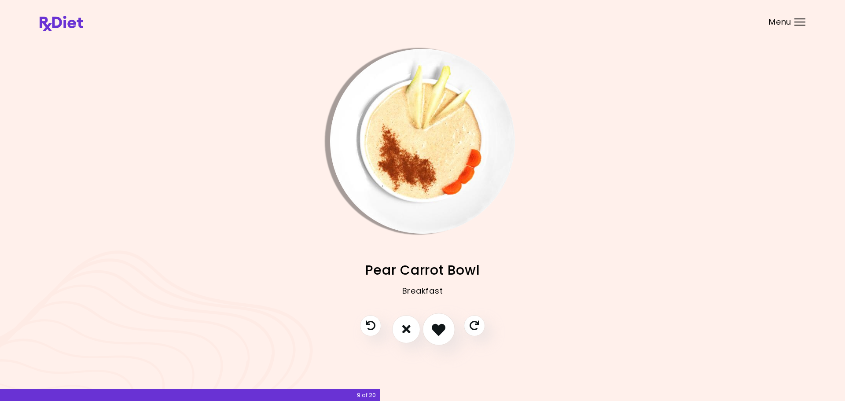
click at [438, 333] on icon "I like this recipe" at bounding box center [439, 329] width 14 height 14
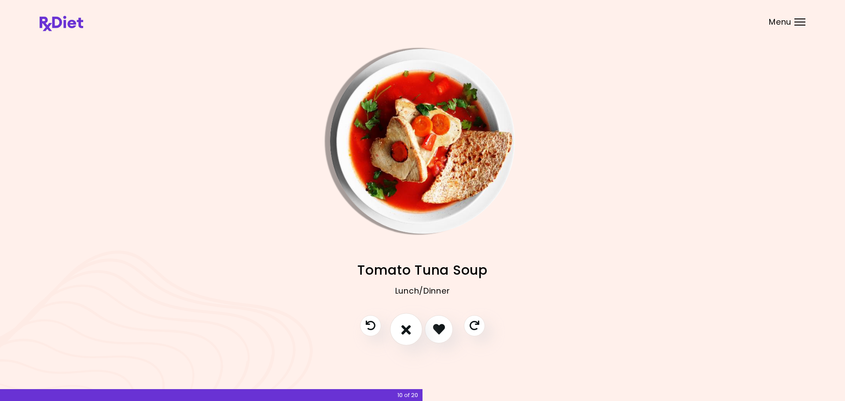
click at [406, 334] on icon "I don't like this recipe" at bounding box center [406, 329] width 10 height 14
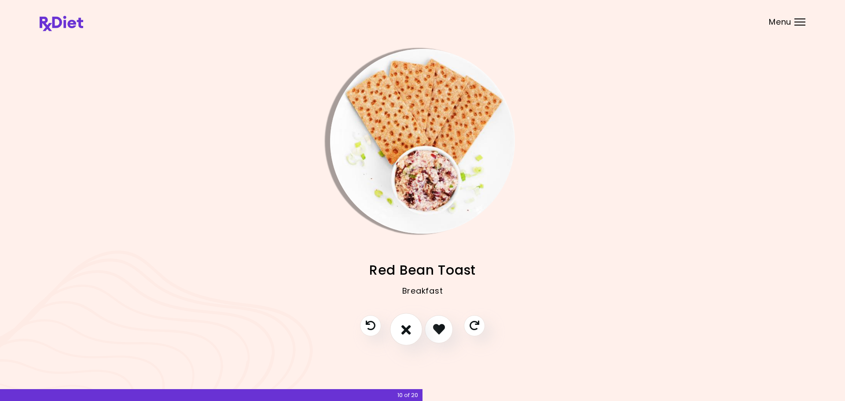
click at [406, 334] on icon "I don't like this recipe" at bounding box center [406, 329] width 10 height 14
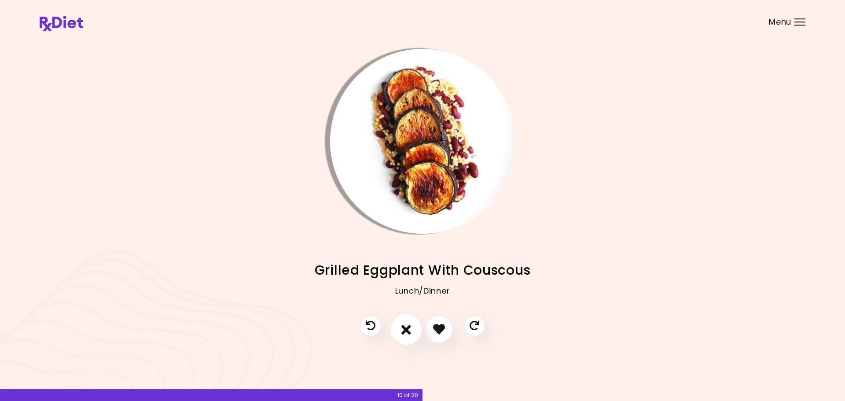
click at [406, 334] on icon "I don't like this recipe" at bounding box center [406, 329] width 10 height 14
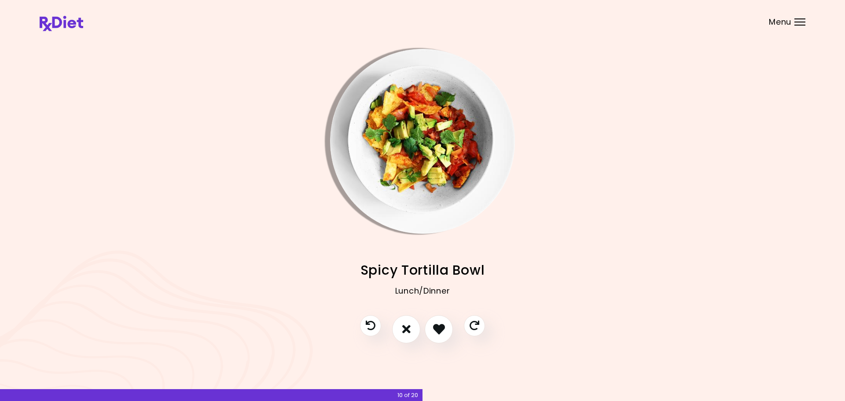
click at [423, 128] on img "Info - Spicy Tortilla Bowl" at bounding box center [422, 141] width 185 height 185
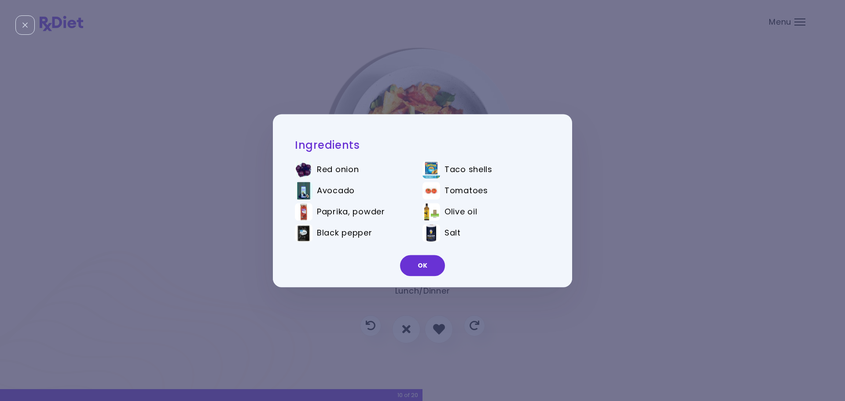
click at [645, 168] on div "Ingredients Red onion Taco shells Avocado Tomatoes Paprika, powder Olive oil Bl…" at bounding box center [422, 200] width 845 height 401
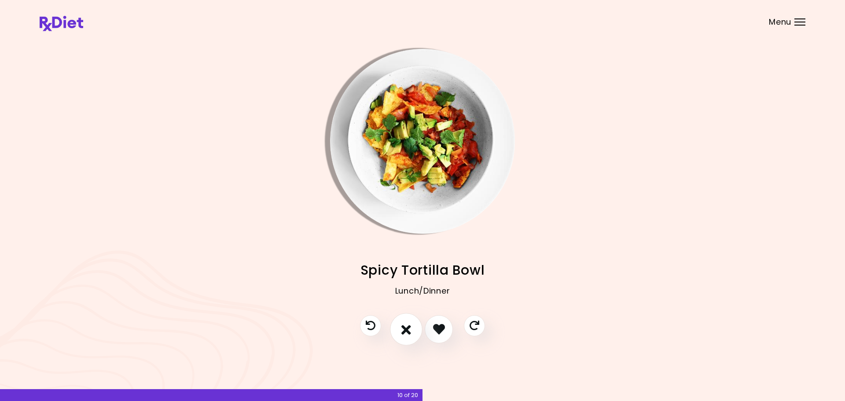
click at [405, 331] on icon "I don't like this recipe" at bounding box center [406, 329] width 10 height 14
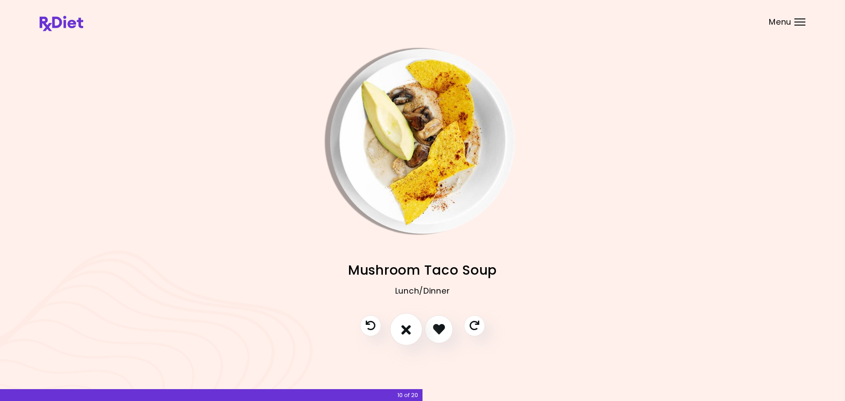
click at [405, 331] on icon "I don't like this recipe" at bounding box center [406, 329] width 10 height 14
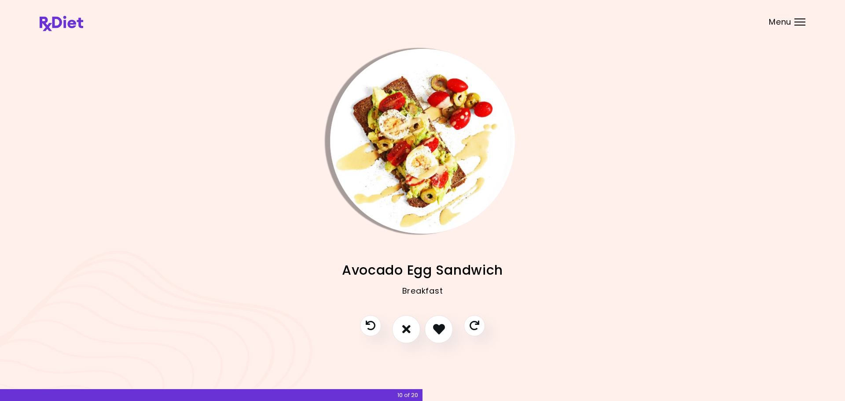
click at [424, 145] on img "Info - Avocado Egg Sandwich" at bounding box center [422, 141] width 185 height 185
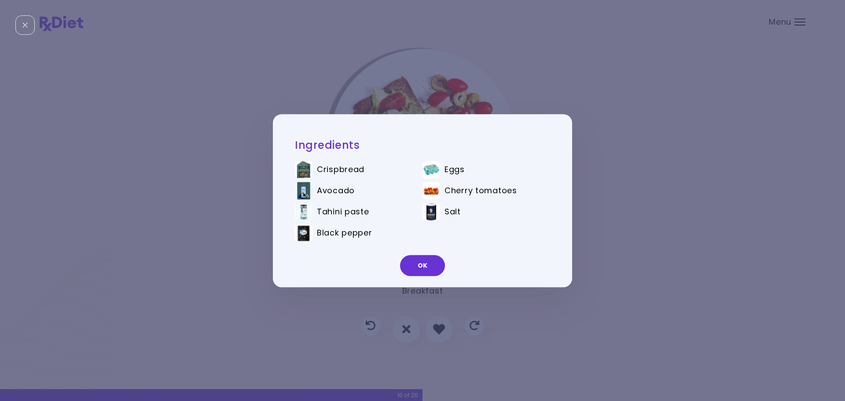
click at [732, 75] on div "Ingredients Crispbread Eggs Avocado Cherry tomatoes Tahini paste Salt Black pep…" at bounding box center [422, 200] width 845 height 401
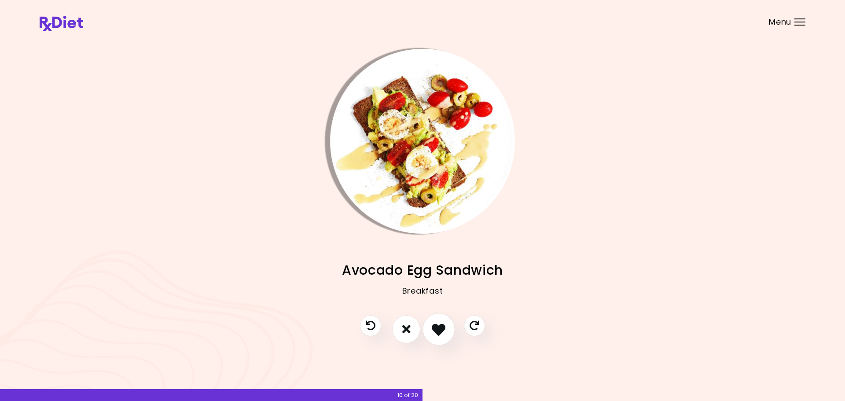
click at [440, 335] on icon "I like this recipe" at bounding box center [439, 329] width 14 height 14
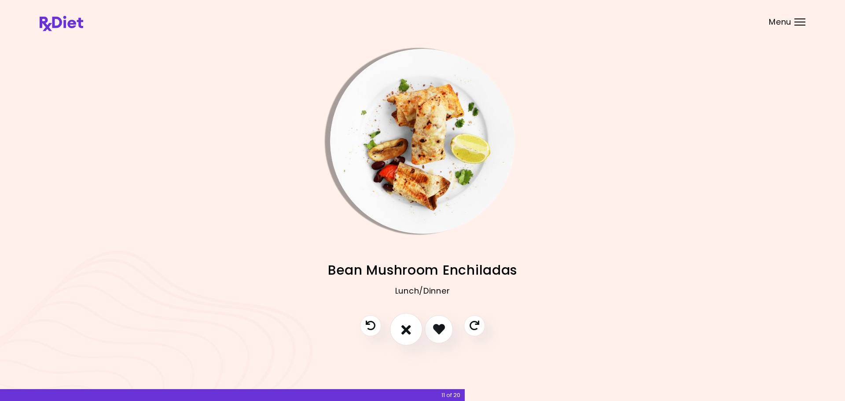
click at [402, 327] on icon "I don't like this recipe" at bounding box center [406, 329] width 10 height 14
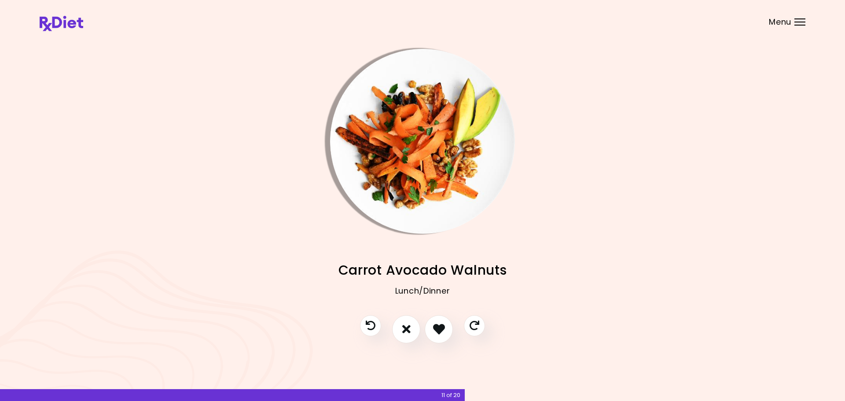
click at [411, 140] on img "Info - Carrot Avocado Walnuts" at bounding box center [422, 141] width 185 height 185
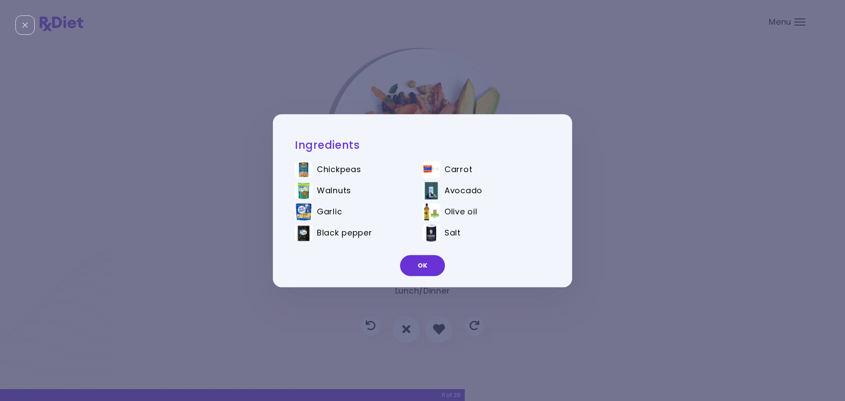
click at [629, 160] on div "Ingredients Chickpeas Carrot Walnuts Avocado Garlic Olive oil Black pepper Salt…" at bounding box center [422, 200] width 845 height 401
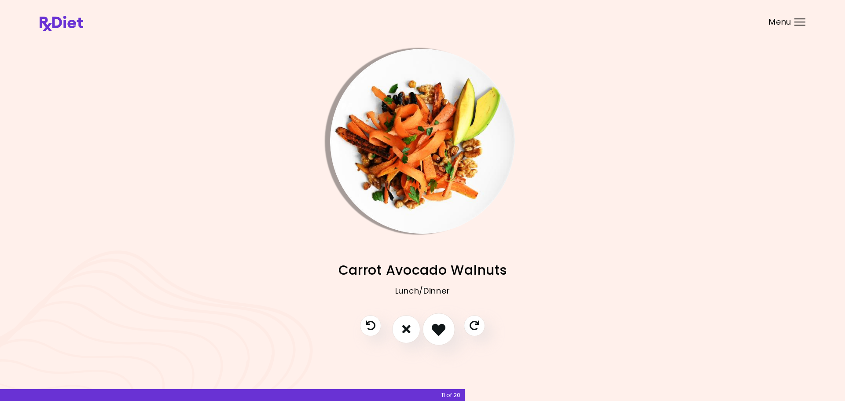
click at [436, 334] on icon "I like this recipe" at bounding box center [439, 329] width 14 height 14
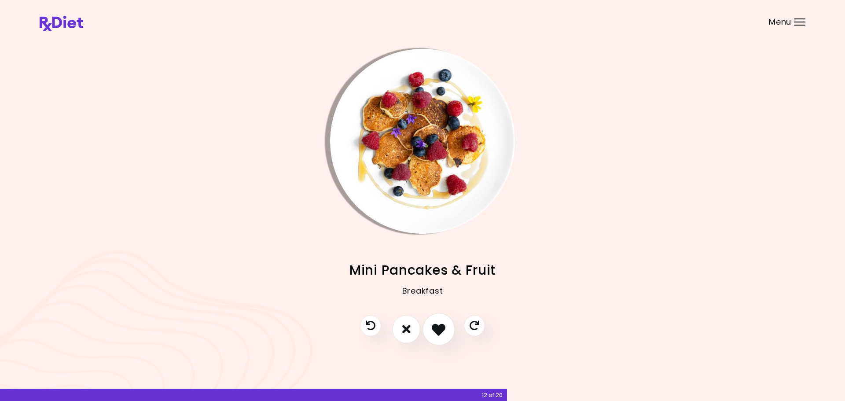
click at [436, 334] on icon "I like this recipe" at bounding box center [439, 329] width 14 height 14
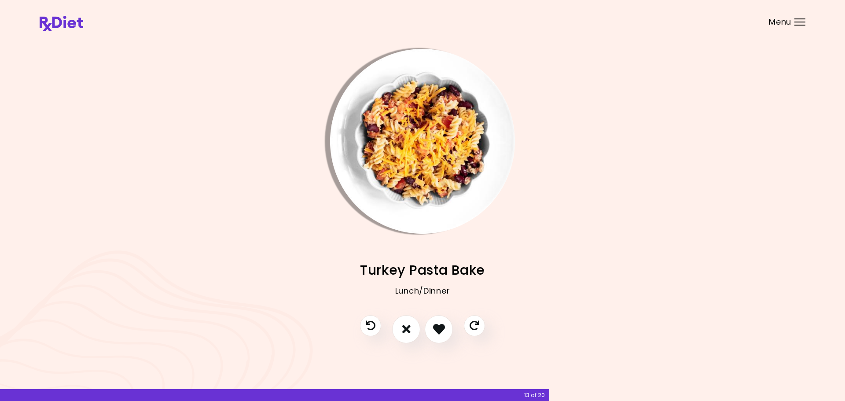
click at [418, 132] on img "Info - Turkey Pasta Bake" at bounding box center [422, 141] width 185 height 185
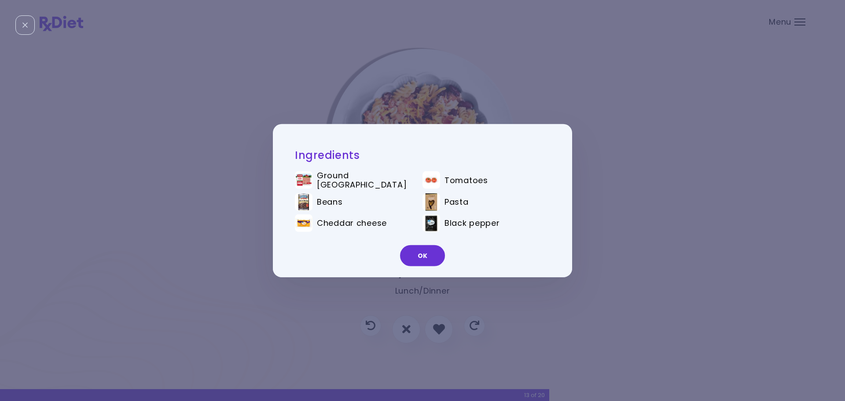
click at [644, 141] on div "Ingredients Ground turkey Tomatoes Beans Pasta Cheddar cheese Black pepper OK" at bounding box center [422, 200] width 845 height 401
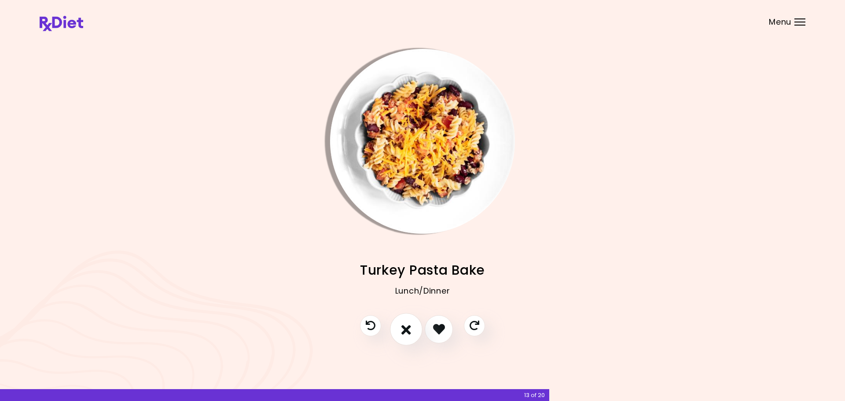
click at [408, 326] on icon "I don't like this recipe" at bounding box center [406, 329] width 10 height 14
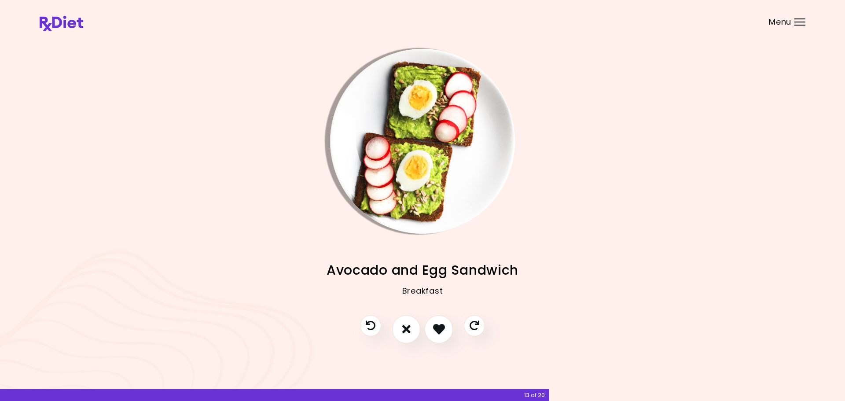
click at [444, 110] on img "Info - Avocado and Egg Sandwich" at bounding box center [422, 141] width 185 height 185
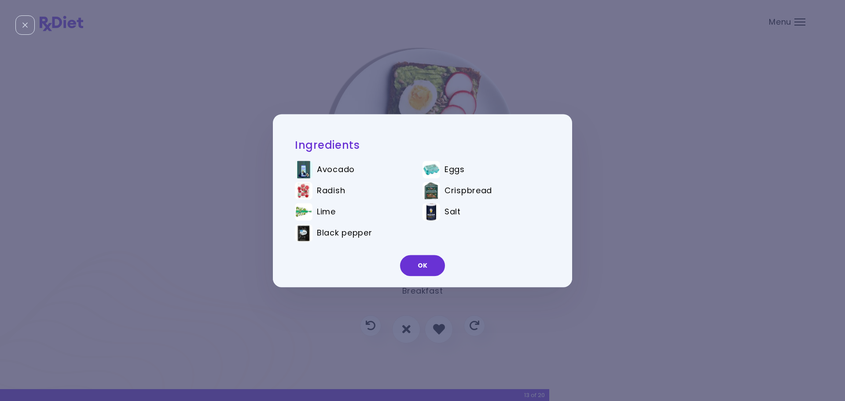
click at [658, 151] on div "Ingredients Avocado Eggs Radish Crispbread Lime Salt Black pepper OK" at bounding box center [422, 200] width 845 height 401
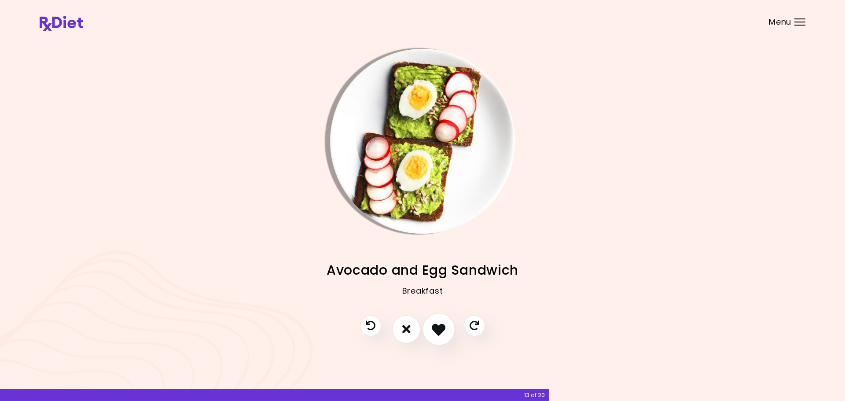
click at [438, 329] on icon "I like this recipe" at bounding box center [439, 329] width 14 height 14
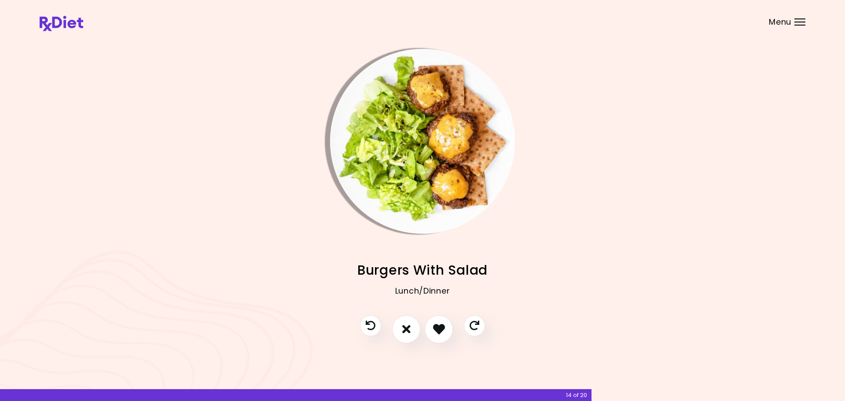
click at [409, 143] on img "Info - Burgers With Salad" at bounding box center [422, 141] width 185 height 185
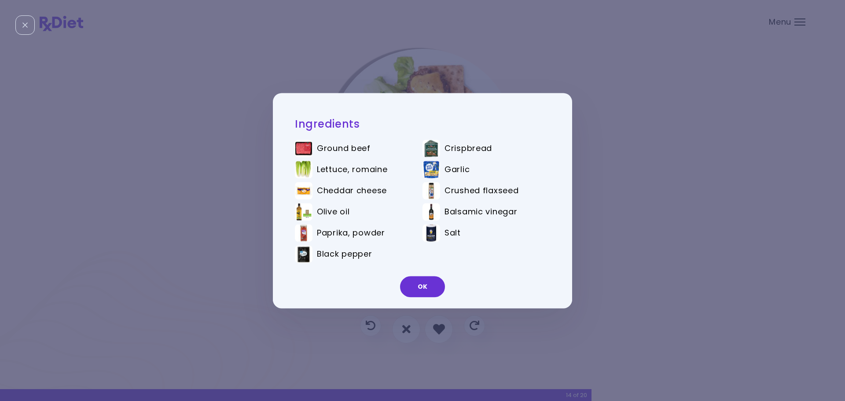
click at [602, 147] on div "Ingredients Ground beef Crispbread Lettuce, romaine Garlic Cheddar cheese Crush…" at bounding box center [422, 200] width 845 height 401
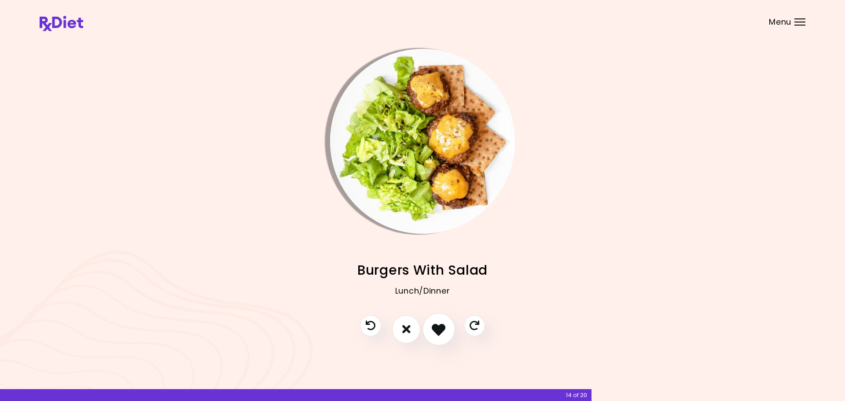
click at [441, 330] on icon "I like this recipe" at bounding box center [439, 329] width 14 height 14
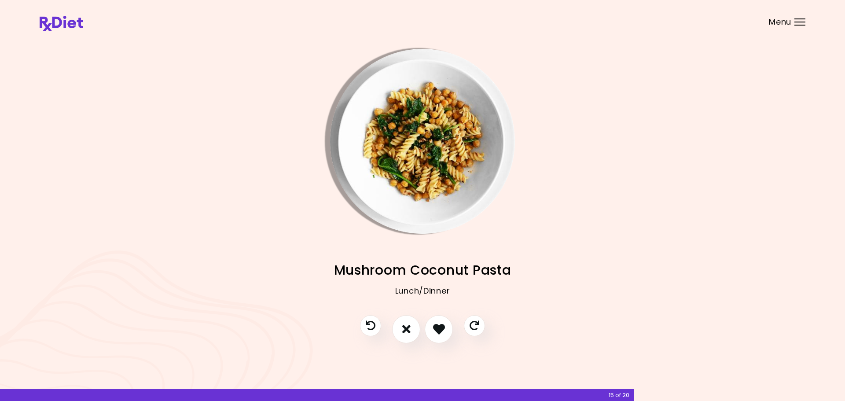
click at [429, 157] on img "Info - Mushroom Coconut Pasta" at bounding box center [422, 141] width 185 height 185
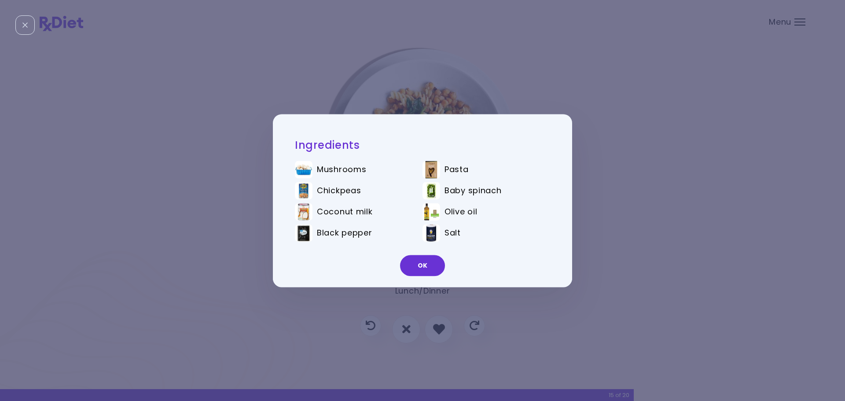
click at [609, 188] on div "Ingredients Mushrooms Pasta Chickpeas Baby spinach Coconut milk Olive oil Black…" at bounding box center [422, 200] width 845 height 401
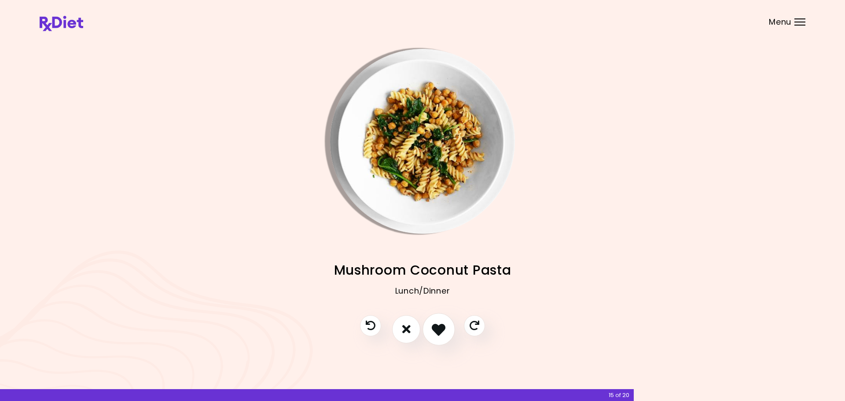
click at [441, 328] on icon "I like this recipe" at bounding box center [439, 329] width 14 height 14
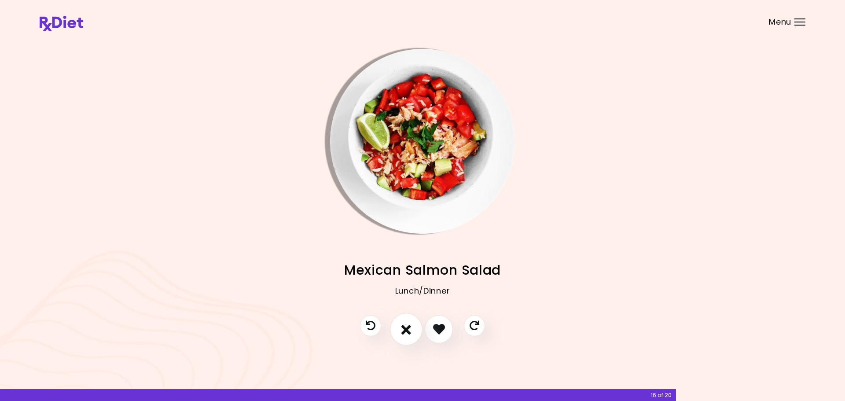
click at [398, 334] on button "I don't like this recipe" at bounding box center [406, 329] width 33 height 33
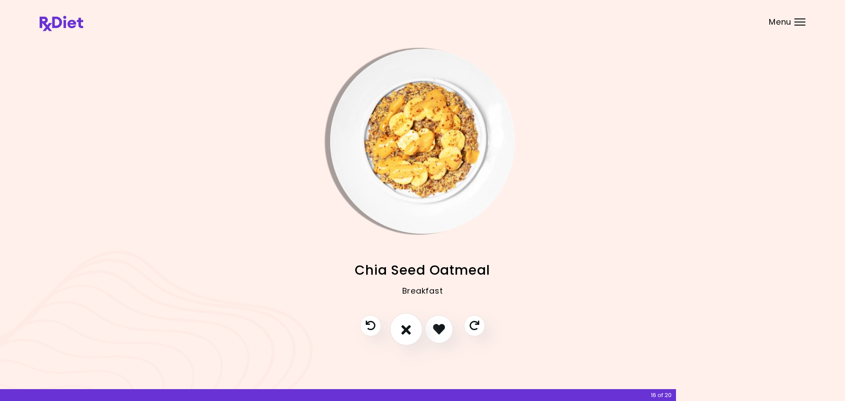
click at [398, 334] on button "I don't like this recipe" at bounding box center [406, 329] width 33 height 33
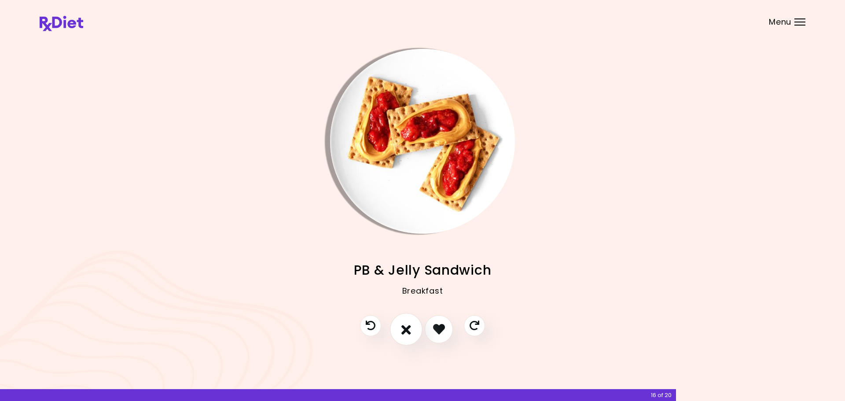
click at [398, 334] on button "I don't like this recipe" at bounding box center [406, 329] width 33 height 33
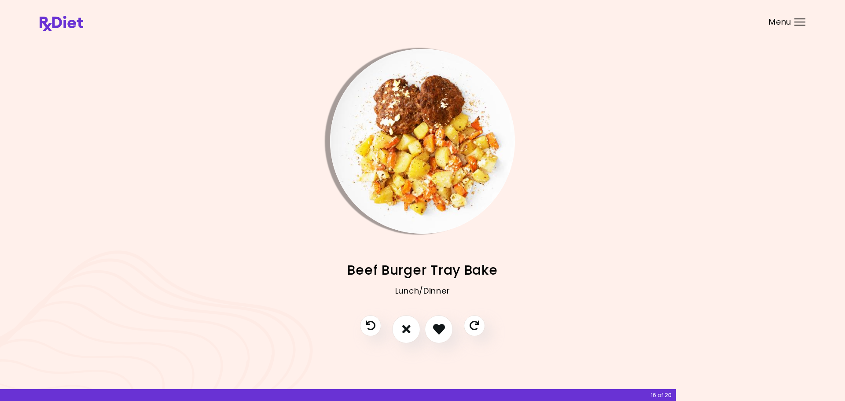
click at [430, 172] on img "Info - Beef Burger Tray Bake" at bounding box center [422, 141] width 185 height 185
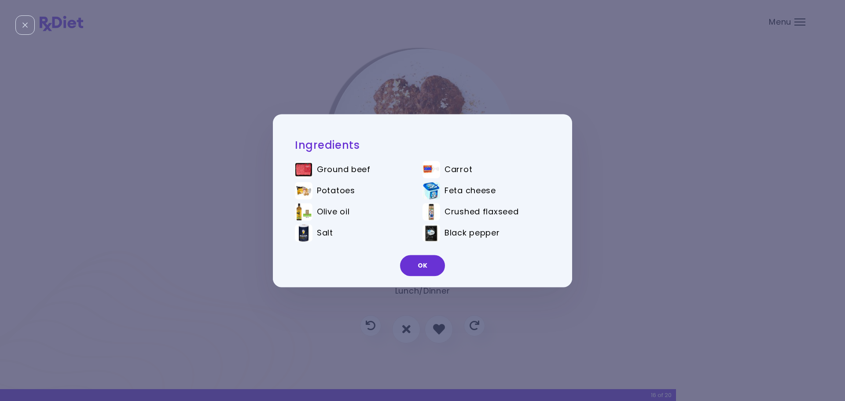
click at [682, 217] on div "Ingredients Ground beef Carrot Potatoes Feta cheese Olive oil Crushed flaxseed …" at bounding box center [422, 200] width 845 height 401
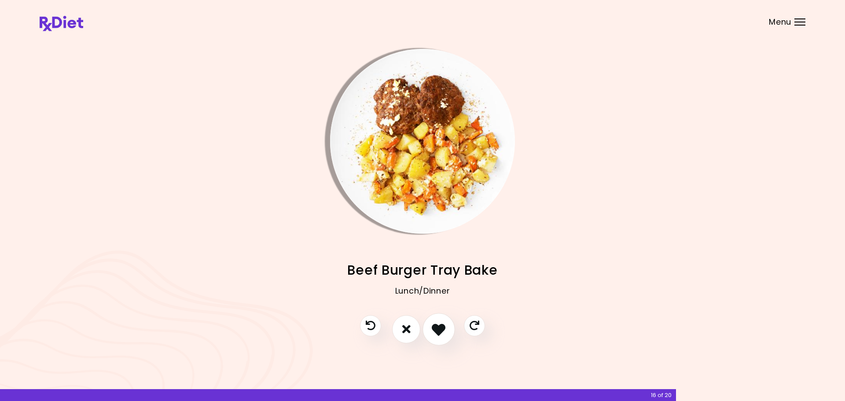
click at [442, 327] on icon "I like this recipe" at bounding box center [439, 329] width 14 height 14
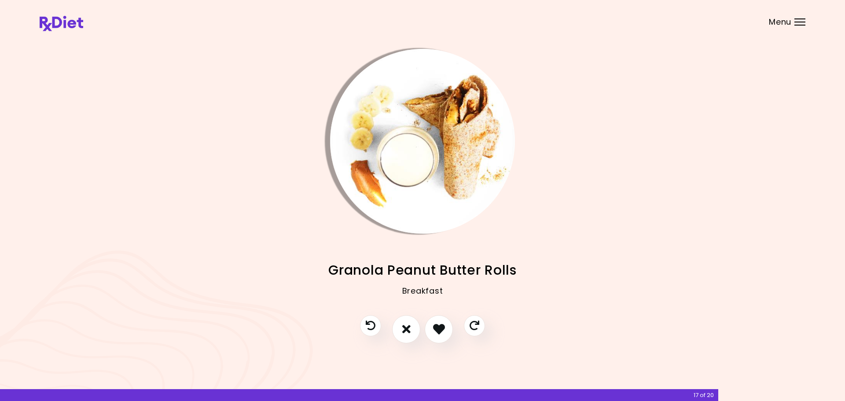
click at [437, 132] on img "Info - Granola Peanut Butter Rolls" at bounding box center [422, 141] width 185 height 185
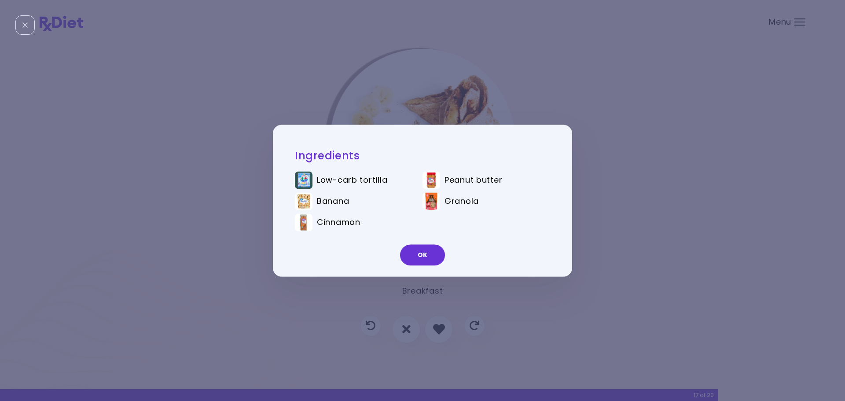
drag, startPoint x: 627, startPoint y: 167, endPoint x: 623, endPoint y: 174, distance: 8.1
click at [627, 168] on div "Ingredients Low-carb tortilla Peanut butter Banana Granola Cinnamon OK" at bounding box center [422, 200] width 845 height 401
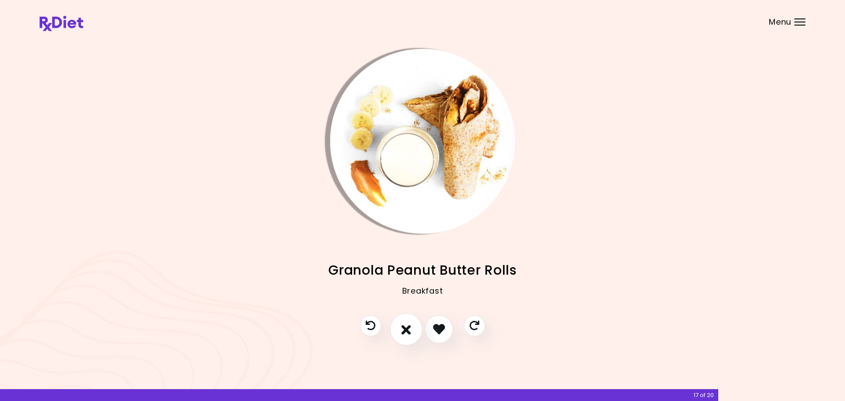
click at [404, 329] on icon "I don't like this recipe" at bounding box center [406, 329] width 10 height 14
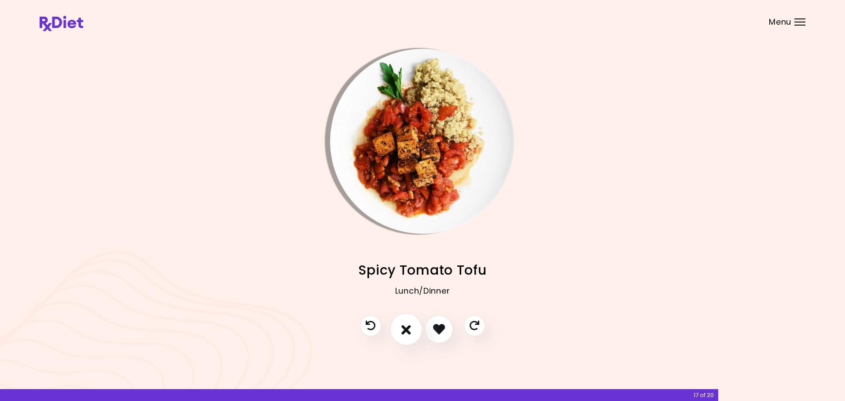
click at [404, 329] on icon "I don't like this recipe" at bounding box center [406, 329] width 10 height 14
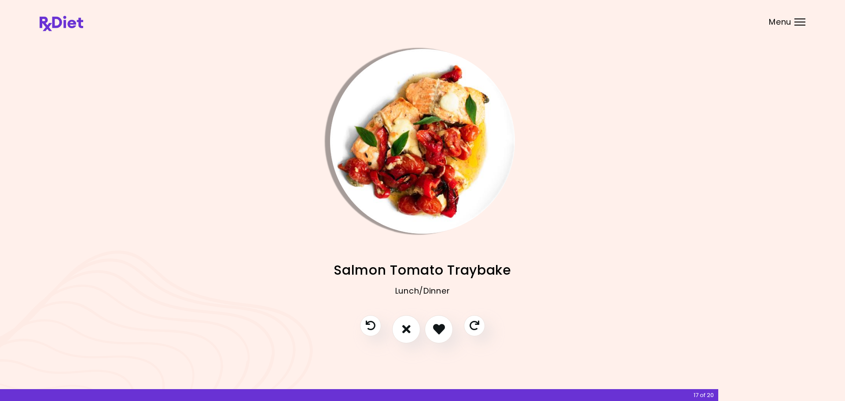
click at [433, 162] on img "Info - Salmon Tomato Traybake" at bounding box center [422, 141] width 185 height 185
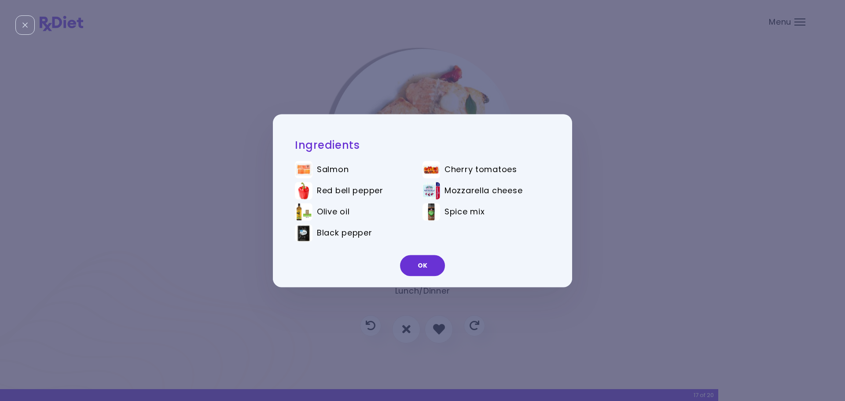
click at [748, 242] on div "Ingredients Salmon Cherry tomatoes Red bell pepper Mozzarella cheese Olive oil …" at bounding box center [422, 200] width 845 height 401
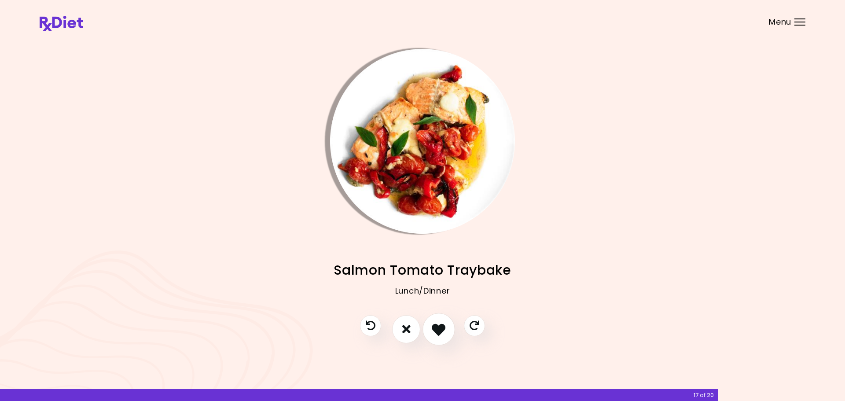
click at [442, 327] on icon "I like this recipe" at bounding box center [439, 329] width 14 height 14
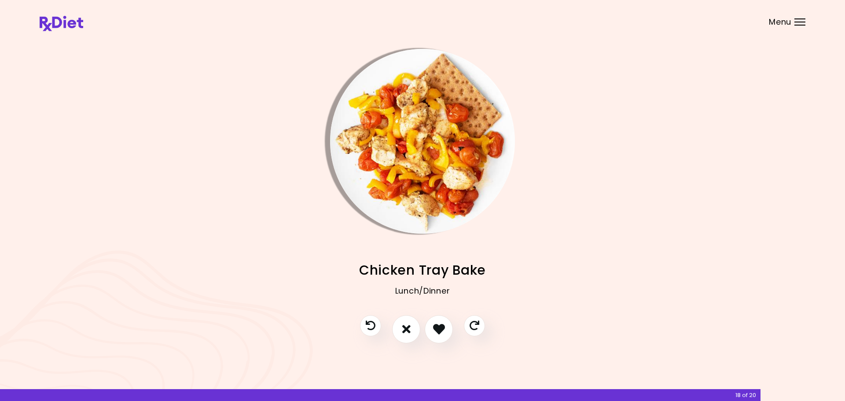
click at [413, 148] on img "Info - Chicken Tray Bake" at bounding box center [422, 141] width 185 height 185
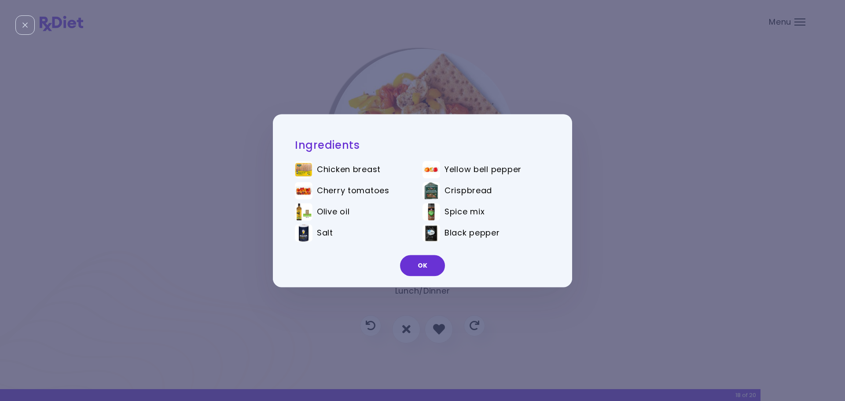
drag, startPoint x: 656, startPoint y: 196, endPoint x: 603, endPoint y: 240, distance: 69.0
click at [655, 196] on div "Ingredients Chicken breast Yellow bell pepper Cherry tomatoes Crispbread Olive …" at bounding box center [422, 200] width 845 height 401
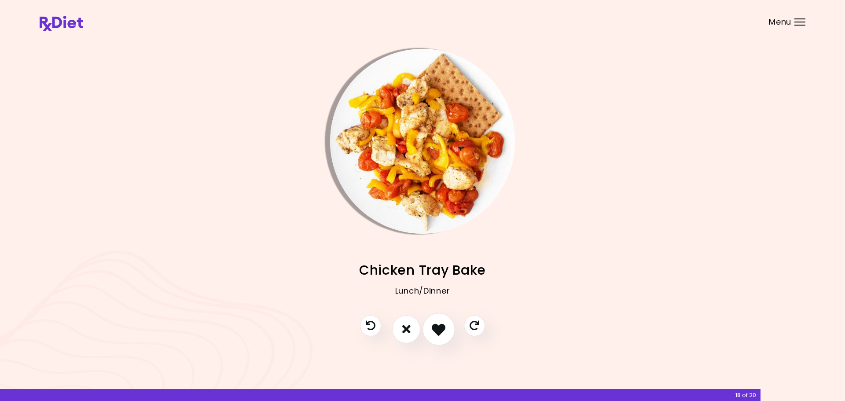
click at [433, 338] on button "I like this recipe" at bounding box center [438, 329] width 33 height 33
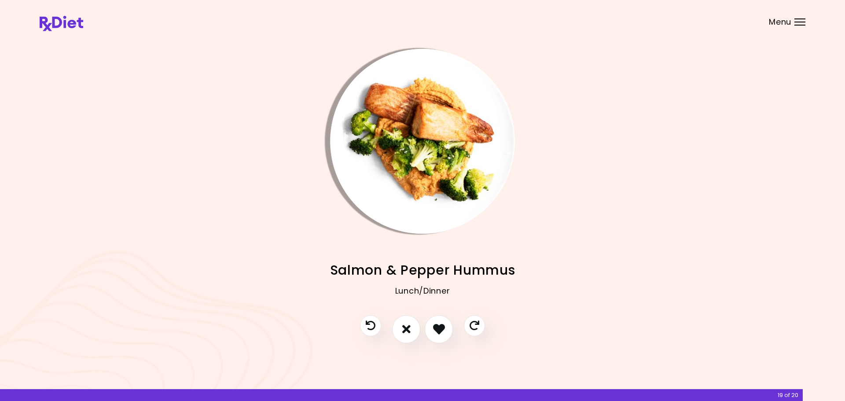
click at [430, 162] on img "Info - Salmon & Pepper Hummus" at bounding box center [422, 141] width 185 height 185
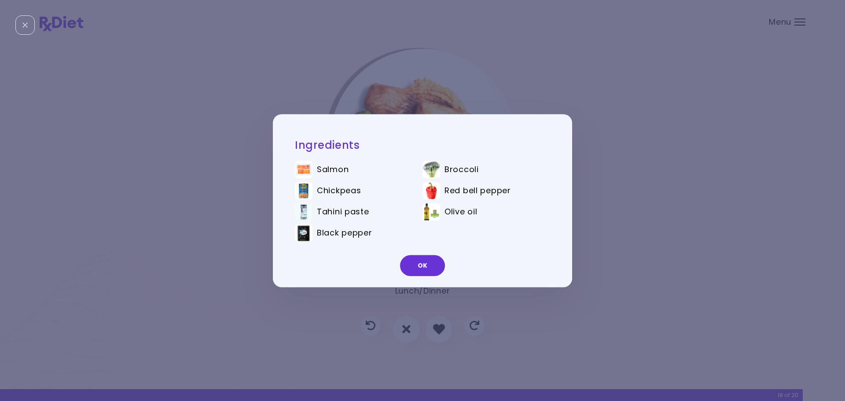
click at [661, 191] on div "Ingredients Salmon Broccoli Chickpeas Red bell pepper Tahini paste Olive oil Bl…" at bounding box center [422, 200] width 845 height 401
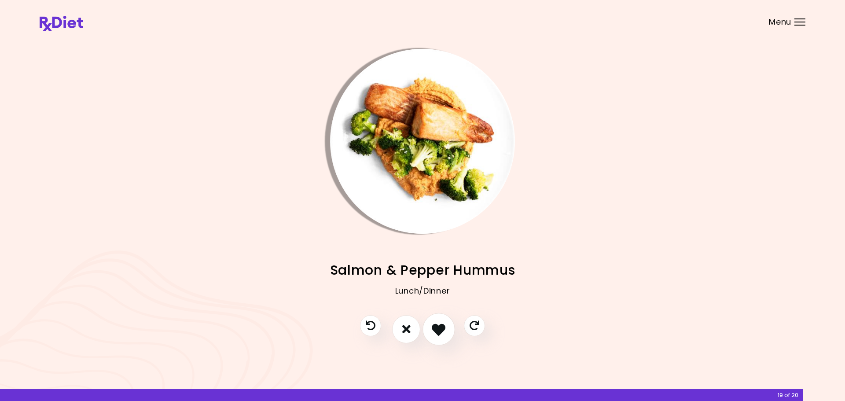
click at [445, 324] on icon "I like this recipe" at bounding box center [439, 329] width 14 height 14
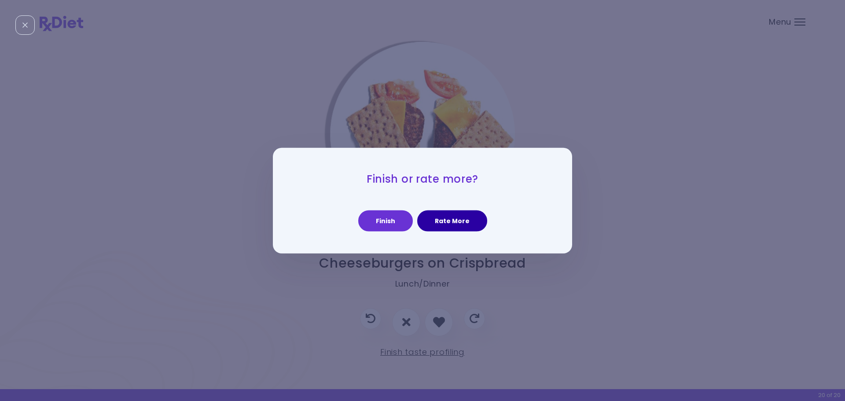
click at [452, 217] on button "Rate More" at bounding box center [452, 220] width 70 height 21
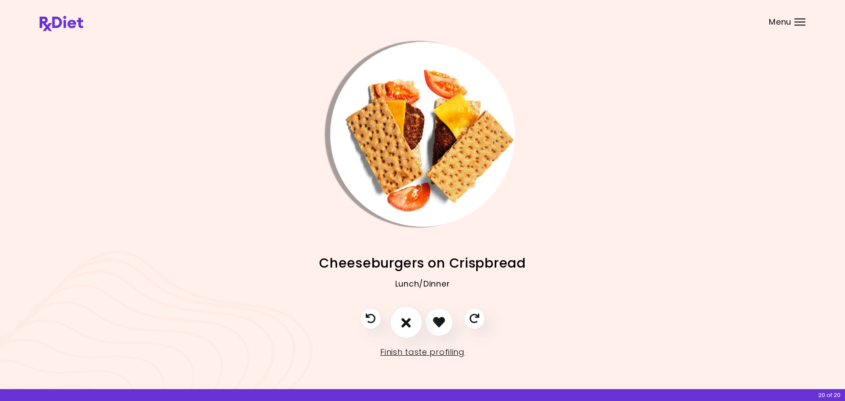
click at [400, 323] on button "I don't like this recipe" at bounding box center [406, 322] width 33 height 33
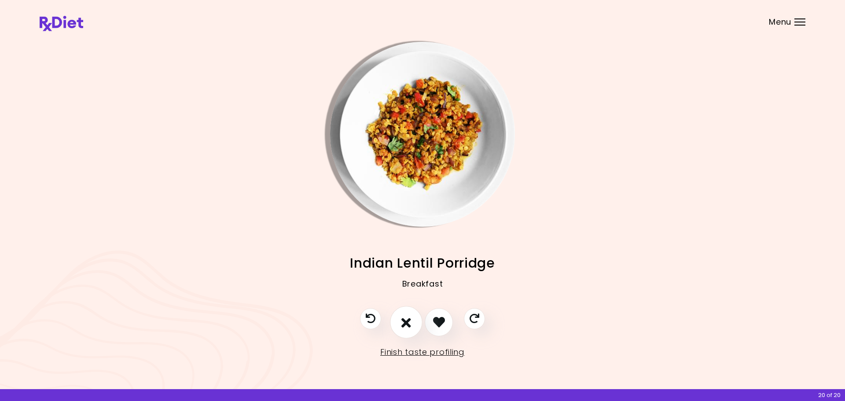
click at [400, 323] on button "I don't like this recipe" at bounding box center [406, 322] width 33 height 33
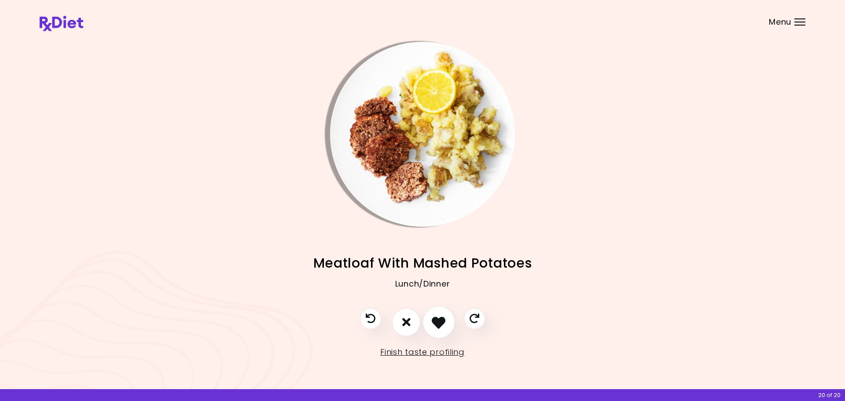
click at [443, 327] on icon "I like this recipe" at bounding box center [439, 322] width 14 height 14
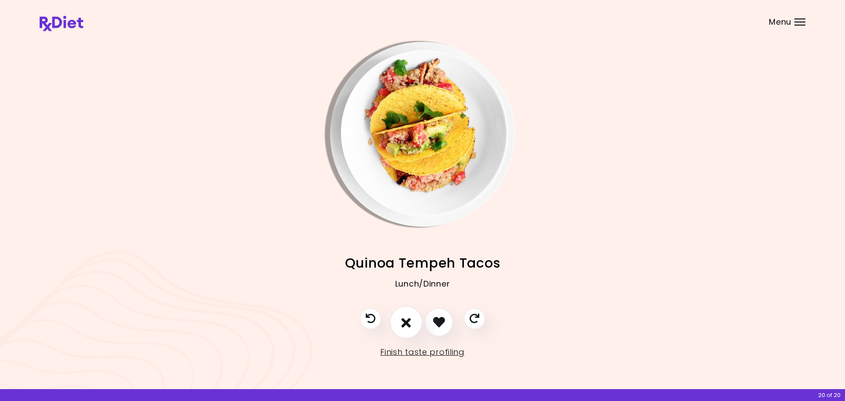
click at [401, 327] on button "I don't like this recipe" at bounding box center [406, 322] width 33 height 33
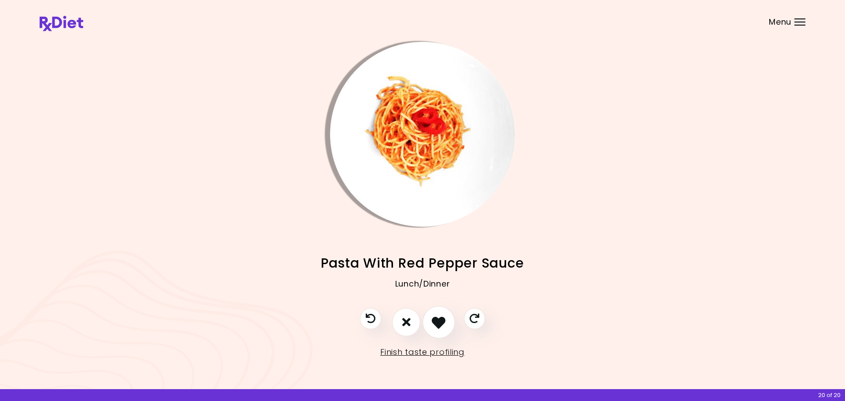
click at [445, 322] on icon "I like this recipe" at bounding box center [439, 322] width 14 height 14
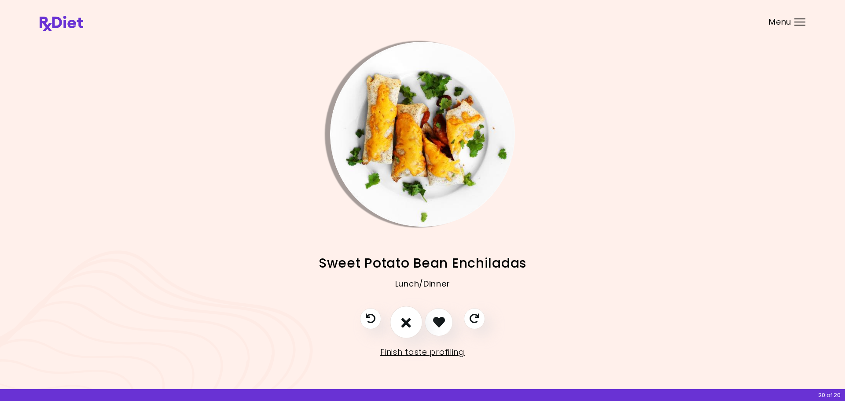
click at [405, 325] on icon "I don't like this recipe" at bounding box center [406, 322] width 10 height 14
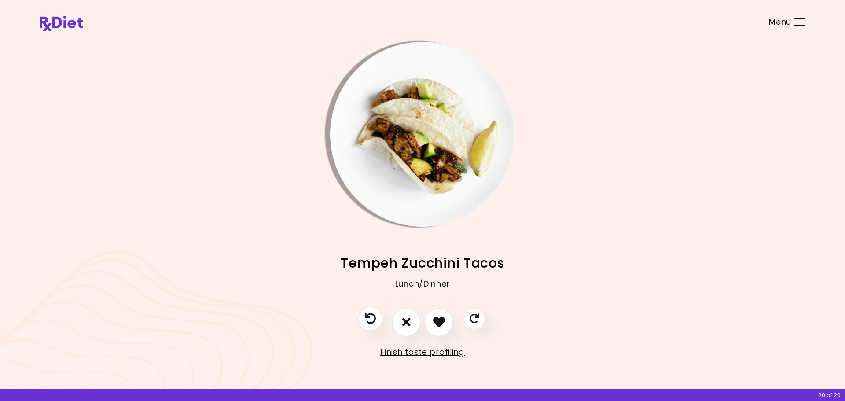
click at [365, 319] on icon "Previous recipe" at bounding box center [370, 318] width 11 height 11
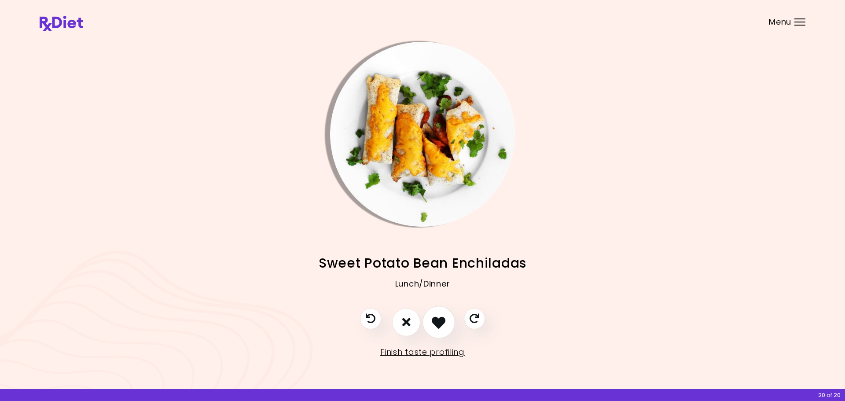
click at [437, 323] on icon "I like this recipe" at bounding box center [439, 322] width 14 height 14
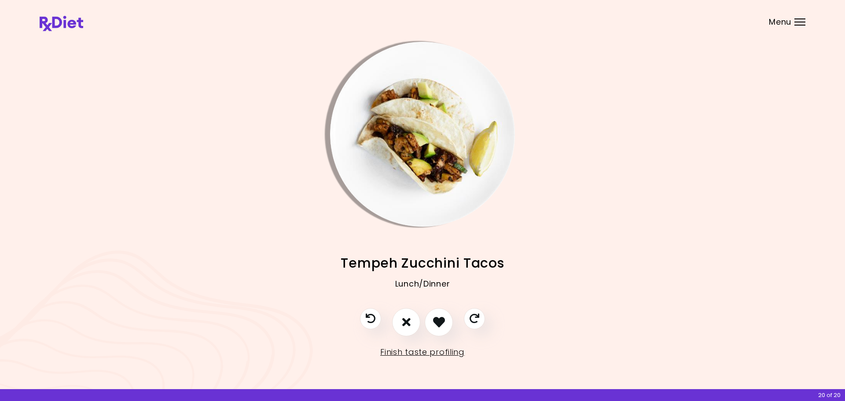
click at [427, 150] on img "Info - Tempeh Zucchini Tacos" at bounding box center [422, 134] width 185 height 185
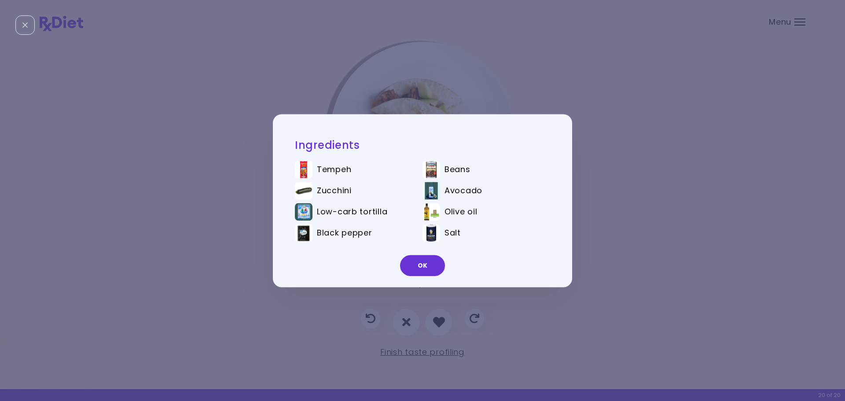
drag, startPoint x: 688, startPoint y: 214, endPoint x: 596, endPoint y: 261, distance: 102.9
click at [687, 216] on div "Ingredients Tempeh Beans Zucchini Avocado Low-carb tortilla Olive oil Black pep…" at bounding box center [422, 200] width 845 height 401
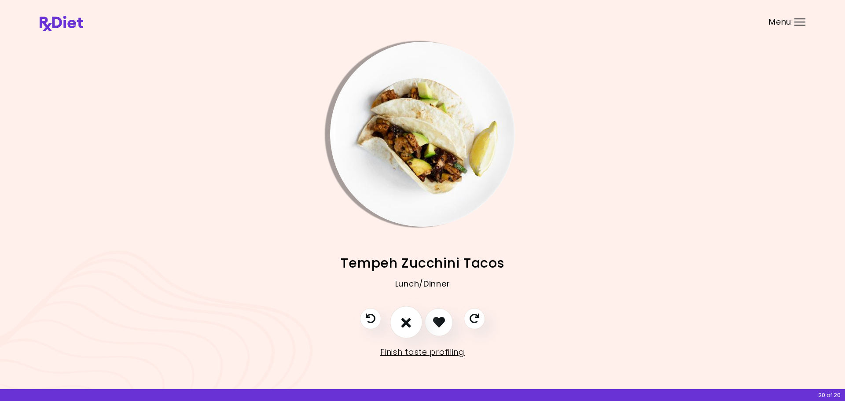
click at [408, 323] on icon "I don't like this recipe" at bounding box center [406, 322] width 10 height 14
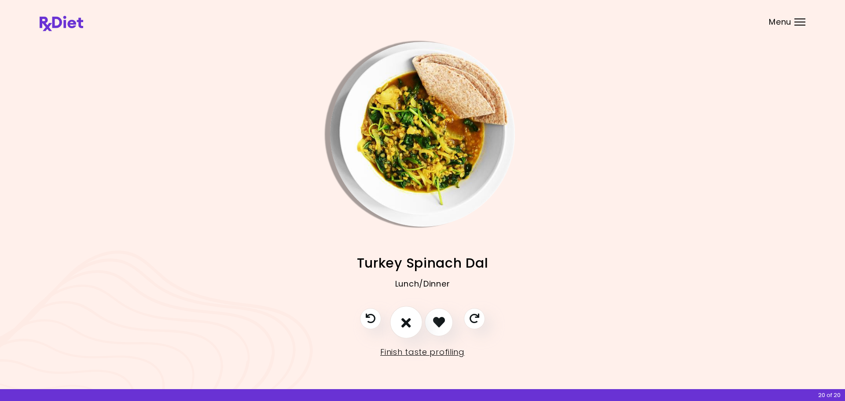
click at [408, 323] on icon "I don't like this recipe" at bounding box center [406, 322] width 10 height 14
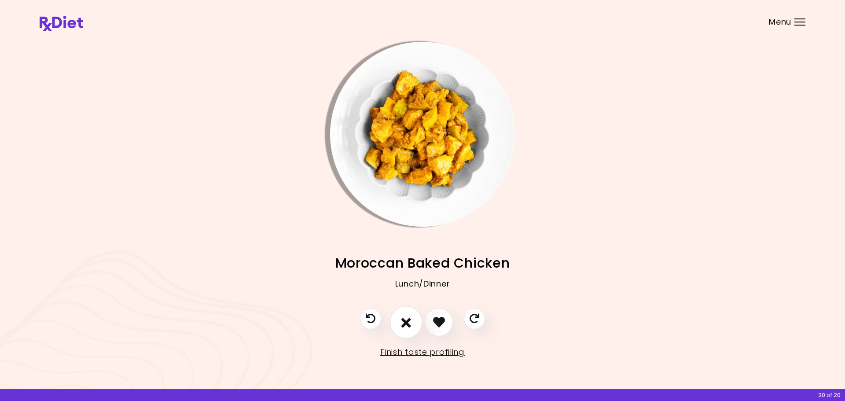
click at [408, 323] on icon "I don't like this recipe" at bounding box center [406, 322] width 10 height 14
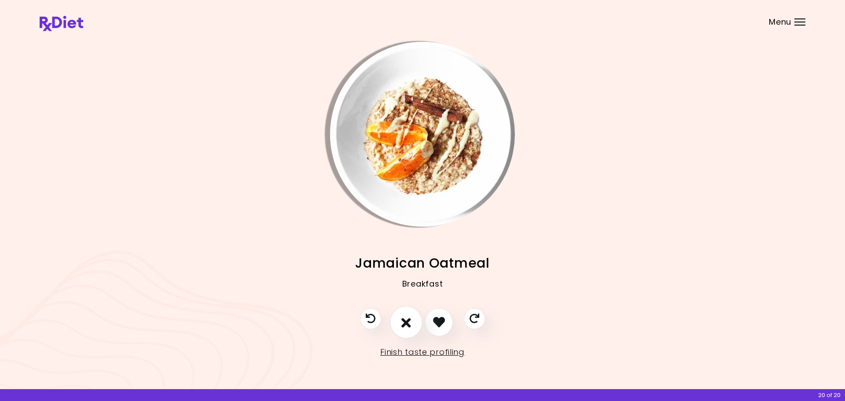
click at [408, 323] on icon "I don't like this recipe" at bounding box center [406, 322] width 10 height 14
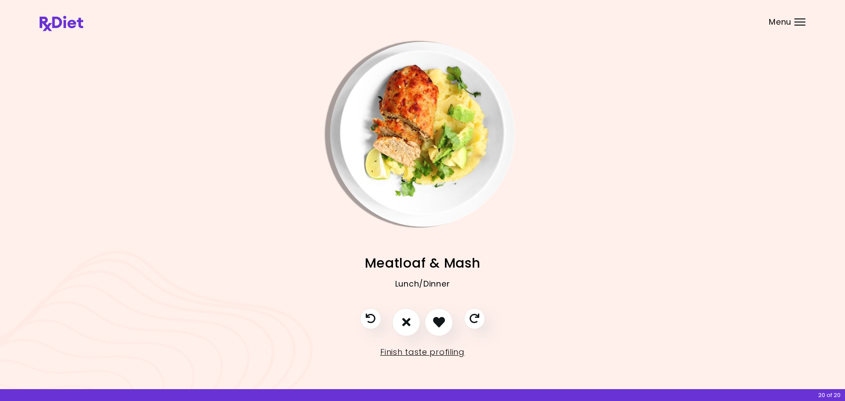
click at [425, 147] on img "Info - Meatloaf & Mash" at bounding box center [422, 134] width 185 height 185
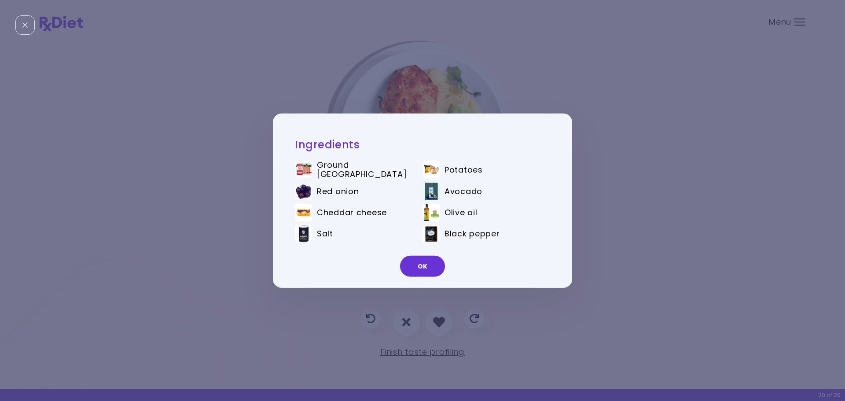
click at [609, 202] on div "Ingredients Ground turkey Potatoes Red onion Avocado Cheddar cheese Olive oil S…" at bounding box center [422, 200] width 845 height 401
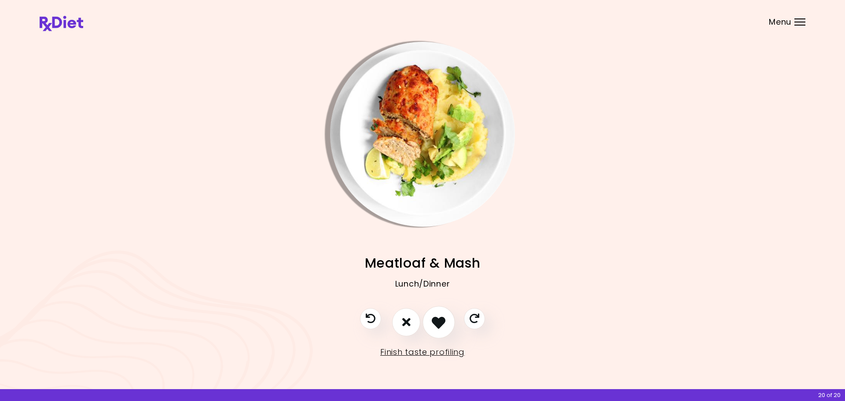
click at [445, 323] on icon "I like this recipe" at bounding box center [439, 322] width 14 height 14
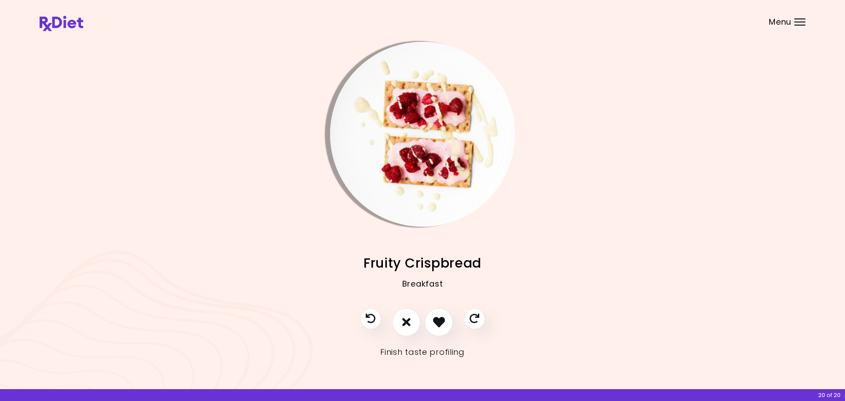
click at [417, 354] on link "Finish taste profiling" at bounding box center [422, 352] width 84 height 14
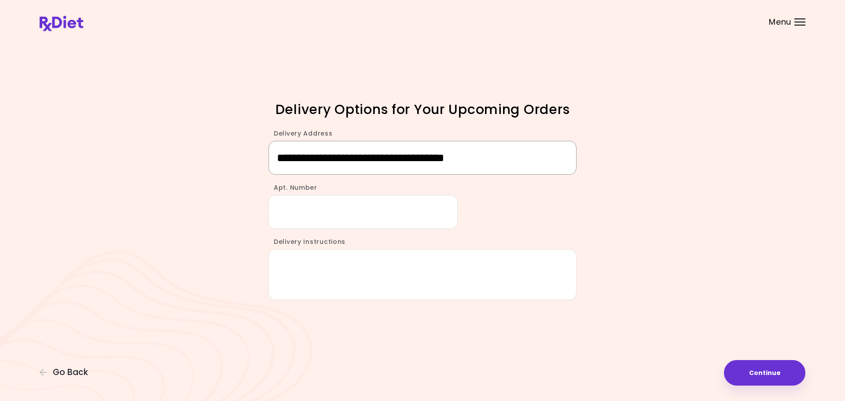
drag, startPoint x: 401, startPoint y: 156, endPoint x: 372, endPoint y: 153, distance: 29.6
click at [372, 153] on input "**********" at bounding box center [422, 158] width 308 height 34
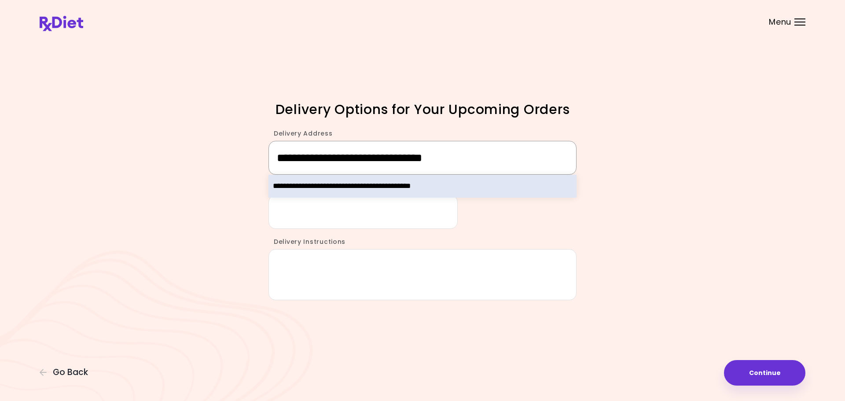
click at [467, 158] on input "**********" at bounding box center [422, 158] width 308 height 34
click at [393, 182] on div "**********" at bounding box center [422, 186] width 308 height 23
type input "**********"
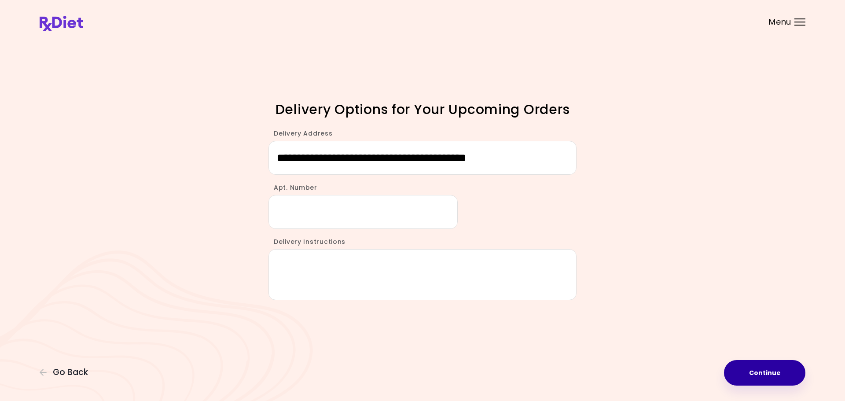
click at [755, 371] on button "Continue" at bounding box center [764, 373] width 81 height 26
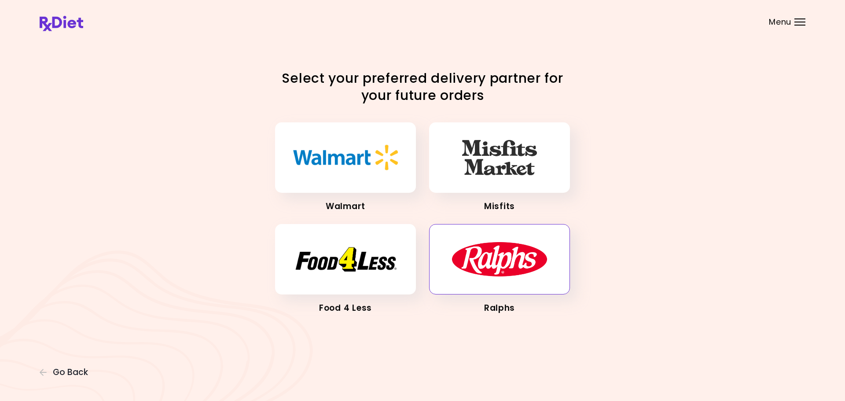
click at [476, 264] on img "button" at bounding box center [500, 259] width 96 height 35
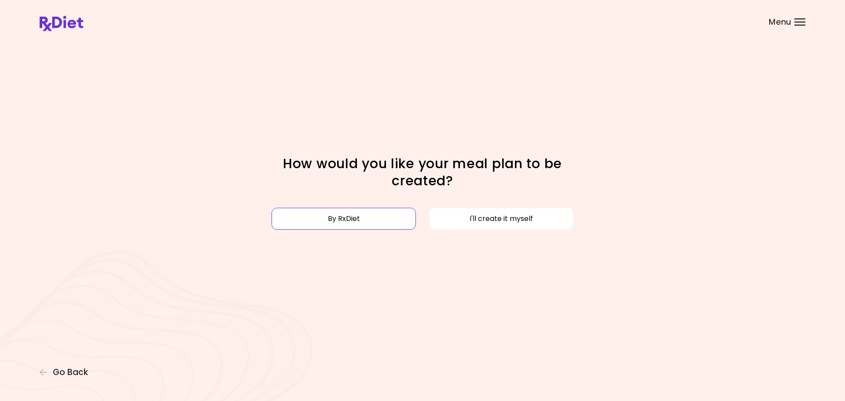
click at [328, 217] on button "By RxDiet" at bounding box center [344, 219] width 144 height 22
select select "*"
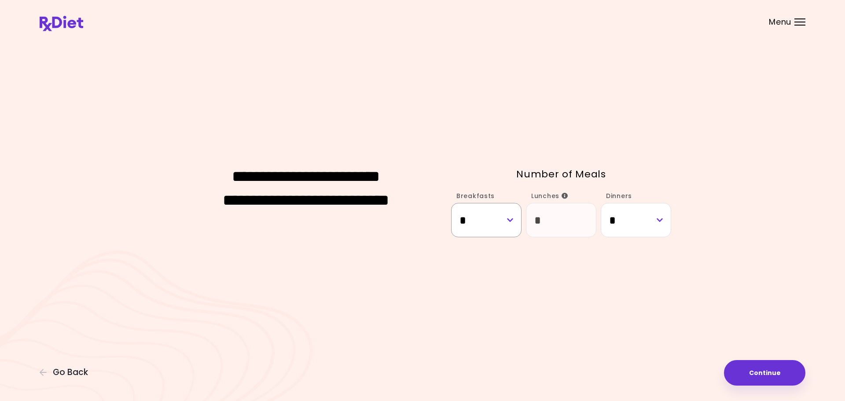
click at [512, 218] on select "* * * * * * * *" at bounding box center [486, 220] width 70 height 34
click at [451, 203] on select "* * * * * * * *" at bounding box center [486, 220] width 70 height 34
click at [564, 194] on icon "Info" at bounding box center [565, 196] width 7 height 6
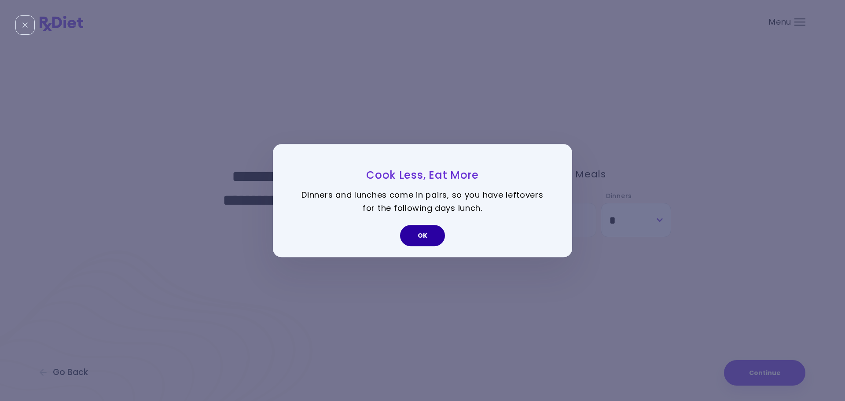
click at [421, 235] on button "OK" at bounding box center [422, 235] width 45 height 21
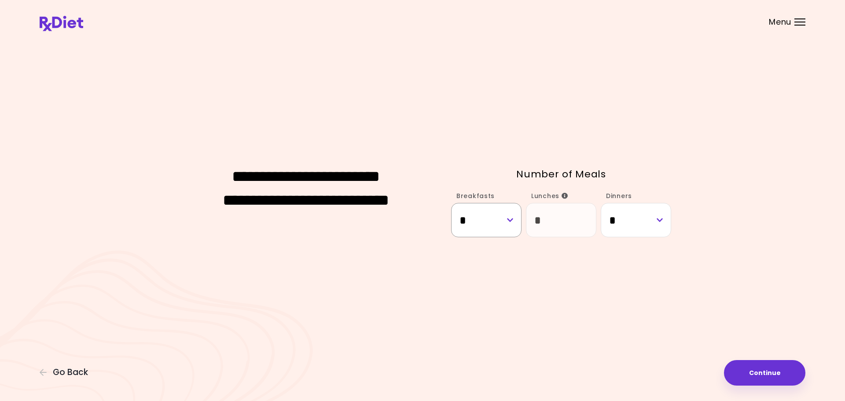
click at [509, 221] on select "* * * * * * * *" at bounding box center [486, 220] width 70 height 34
click at [451, 203] on select "* * * * * * * *" at bounding box center [486, 220] width 70 height 34
click at [508, 219] on select "* * * * * * * *" at bounding box center [486, 220] width 70 height 34
select select "*"
click at [451, 203] on select "* * * * * * * *" at bounding box center [486, 220] width 70 height 34
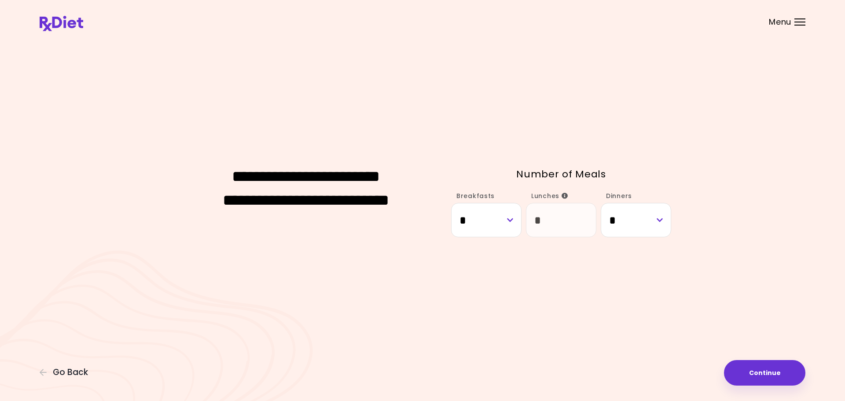
click at [481, 286] on div "**********" at bounding box center [423, 200] width 766 height 326
click at [564, 193] on icon "Info" at bounding box center [565, 196] width 7 height 6
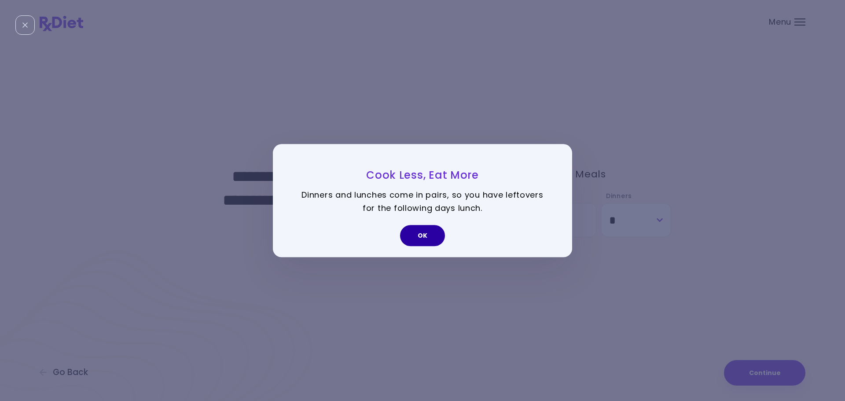
click at [430, 235] on button "OK" at bounding box center [422, 235] width 45 height 21
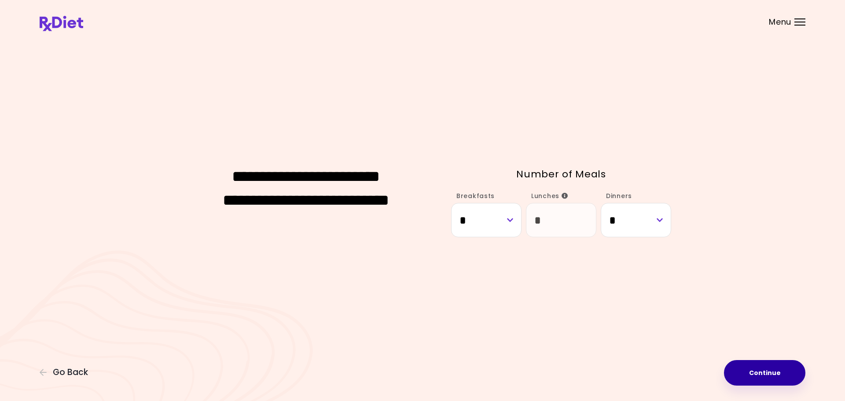
click at [758, 377] on button "Continue" at bounding box center [764, 373] width 81 height 26
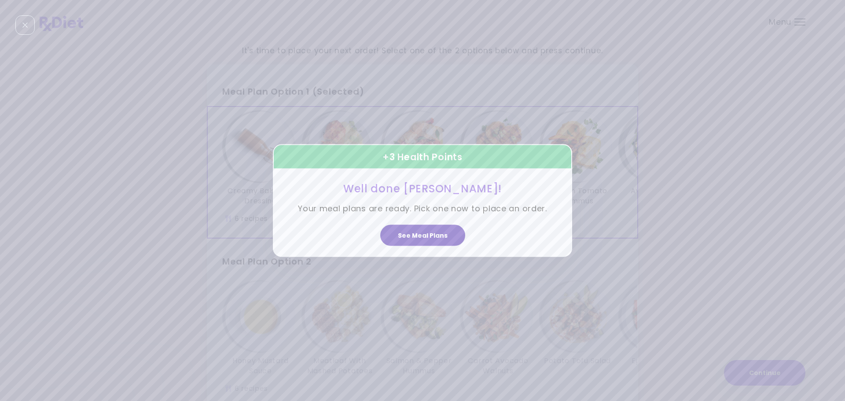
click at [422, 235] on button "See Meal Plans" at bounding box center [422, 235] width 85 height 21
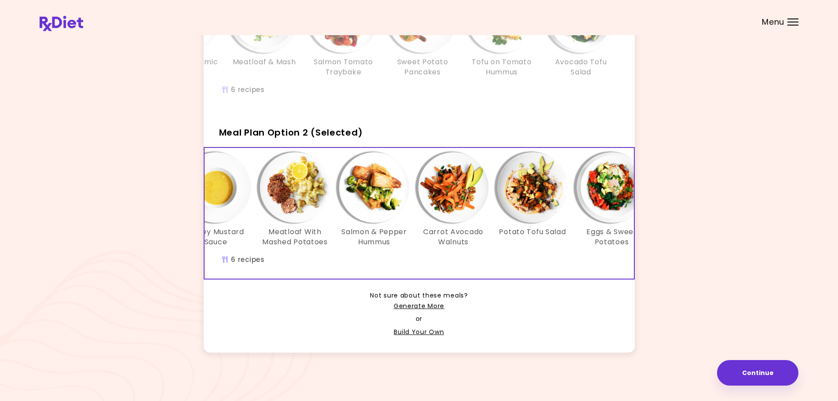
scroll to position [0, 72]
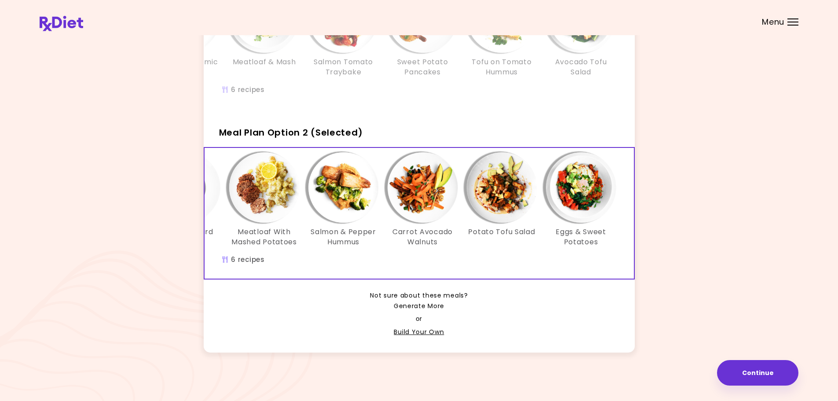
click at [416, 312] on link "Generate More" at bounding box center [419, 306] width 51 height 11
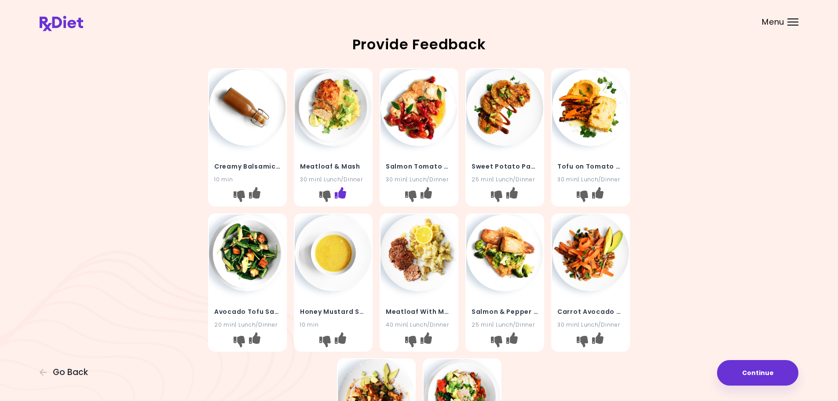
click at [341, 195] on icon "I like this recipe" at bounding box center [340, 192] width 11 height 11
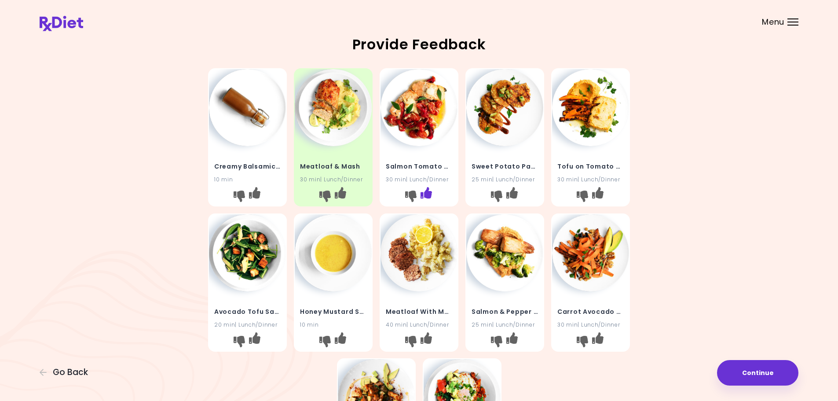
click at [428, 195] on icon "I like this recipe" at bounding box center [426, 192] width 11 height 11
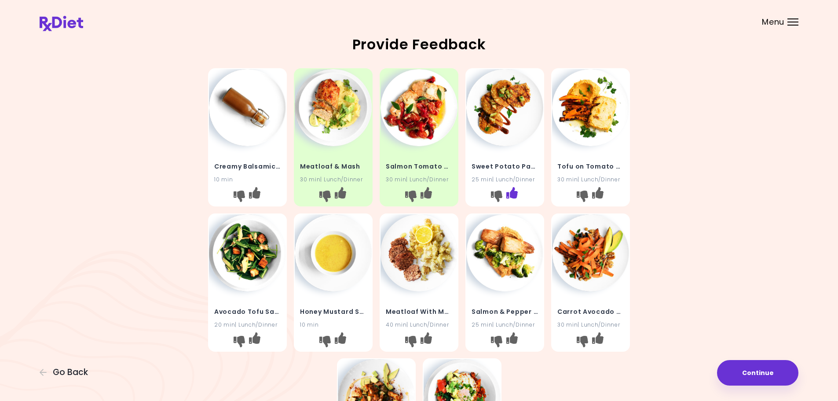
click at [516, 195] on icon "I like this recipe" at bounding box center [512, 192] width 11 height 11
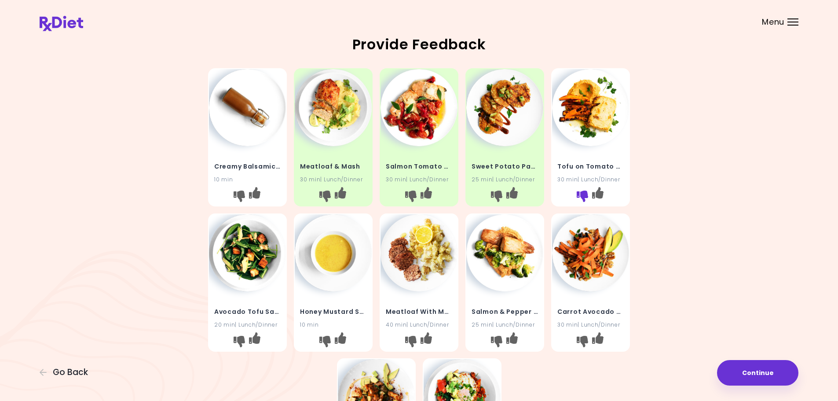
click at [583, 194] on icon "I don't like this recipe" at bounding box center [582, 196] width 11 height 11
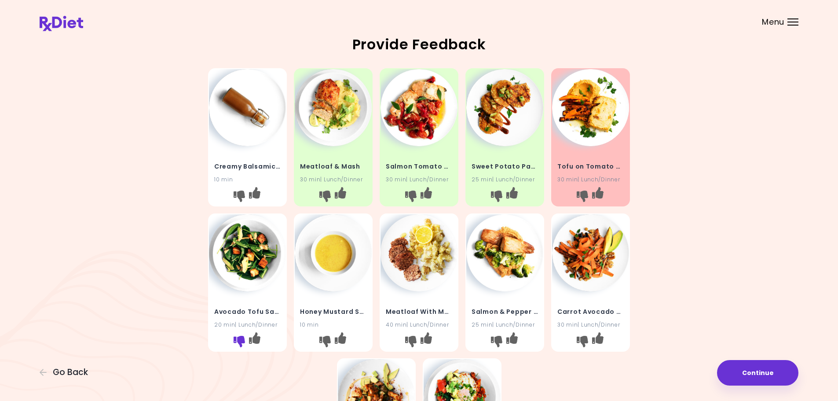
click at [240, 338] on icon "I don't like this recipe" at bounding box center [239, 340] width 11 height 11
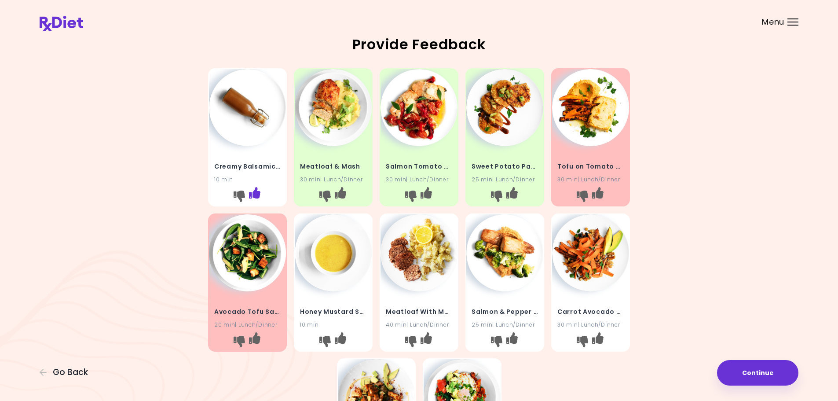
click at [257, 191] on icon "I like this recipe" at bounding box center [254, 192] width 11 height 11
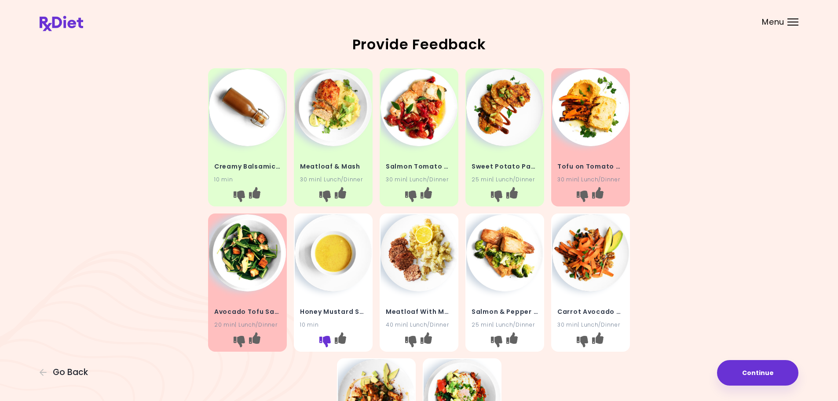
click at [327, 341] on icon "I don't like this recipe" at bounding box center [325, 340] width 11 height 11
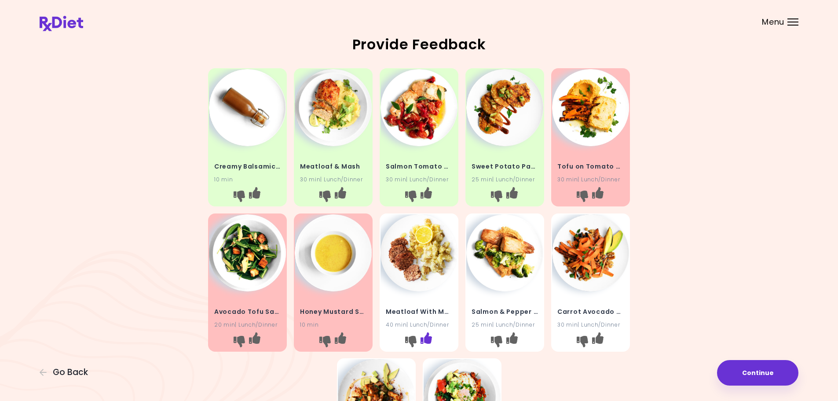
click at [430, 337] on icon "I like this recipe" at bounding box center [426, 337] width 11 height 11
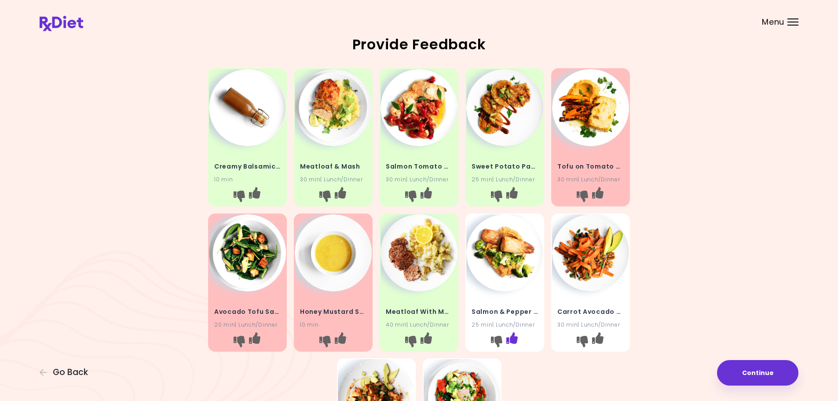
click at [512, 339] on icon "I like this recipe" at bounding box center [512, 337] width 11 height 11
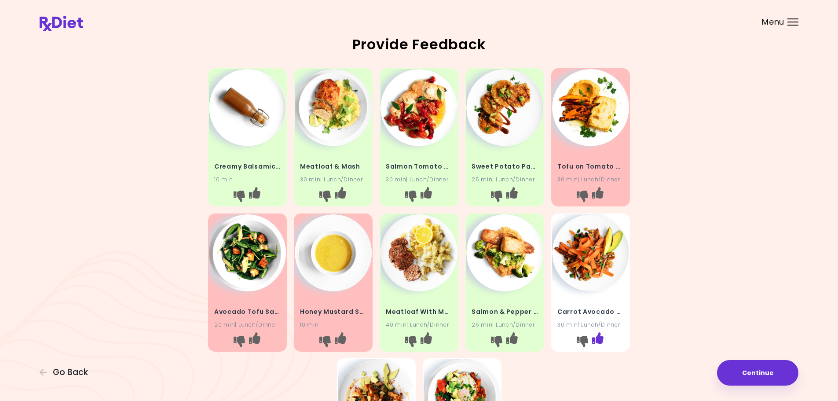
click at [599, 338] on icon "I like this recipe" at bounding box center [597, 337] width 11 height 11
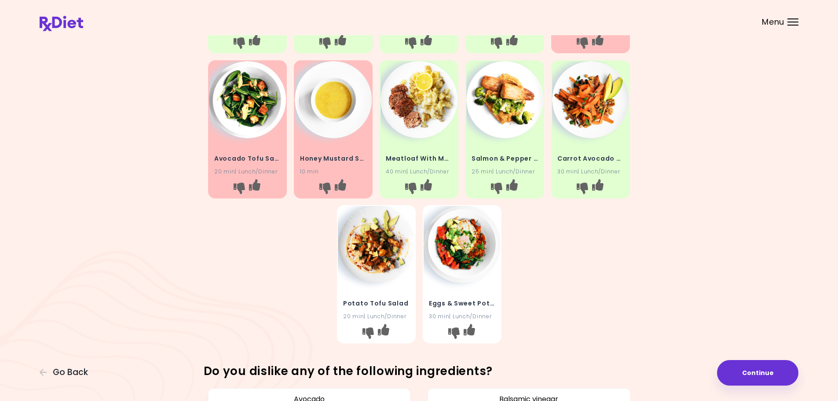
scroll to position [176, 0]
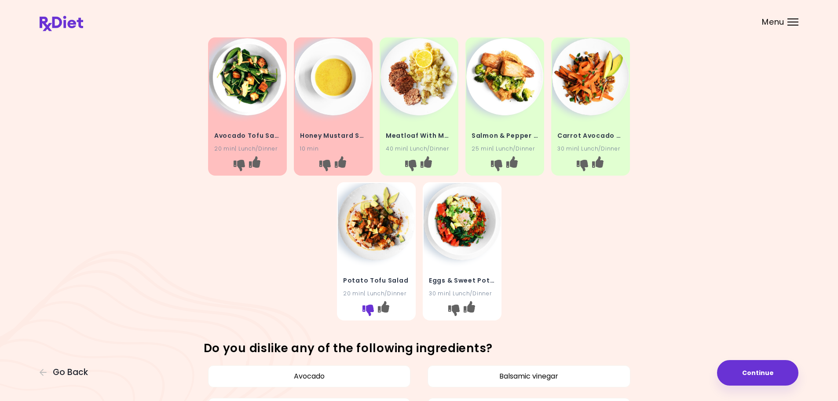
click at [364, 305] on icon "I don't like this recipe" at bounding box center [367, 310] width 11 height 11
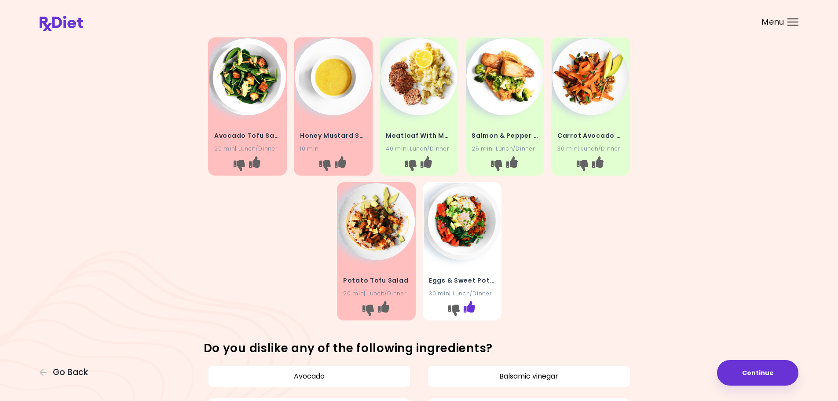
click at [468, 309] on icon "I like this recipe" at bounding box center [468, 306] width 11 height 11
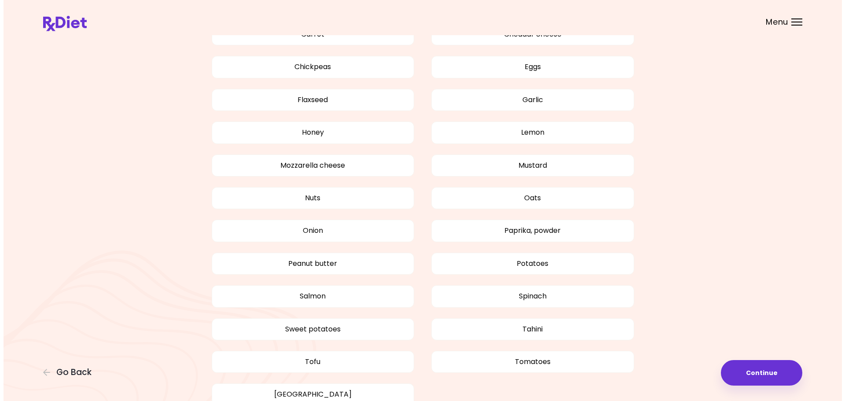
scroll to position [660, 0]
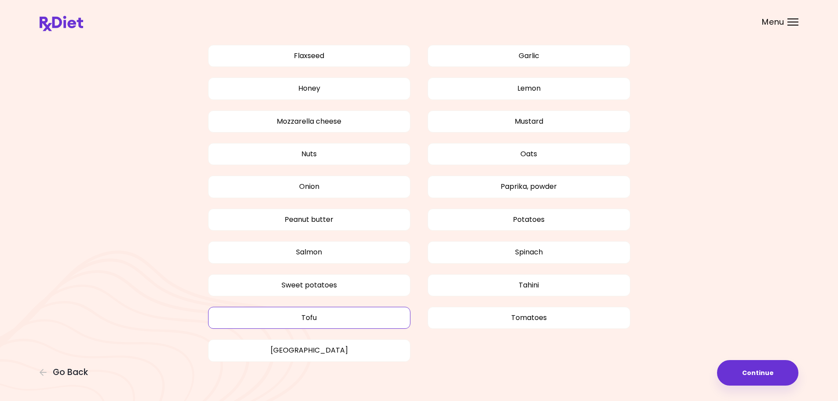
click at [349, 316] on button "Tofu" at bounding box center [309, 318] width 203 height 22
click at [750, 375] on button "Continue" at bounding box center [757, 373] width 81 height 26
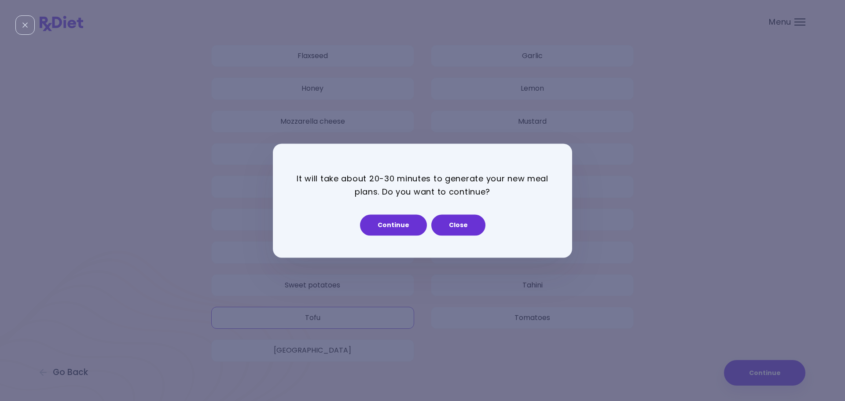
click at [673, 301] on div "It will take about 20-30 minutes to generate your new meal plans. Do you want t…" at bounding box center [422, 200] width 845 height 401
click at [275, 89] on div "It will take about 20-30 minutes to generate your new meal plans. Do you want t…" at bounding box center [422, 200] width 845 height 401
click at [461, 221] on button "Close" at bounding box center [458, 224] width 54 height 21
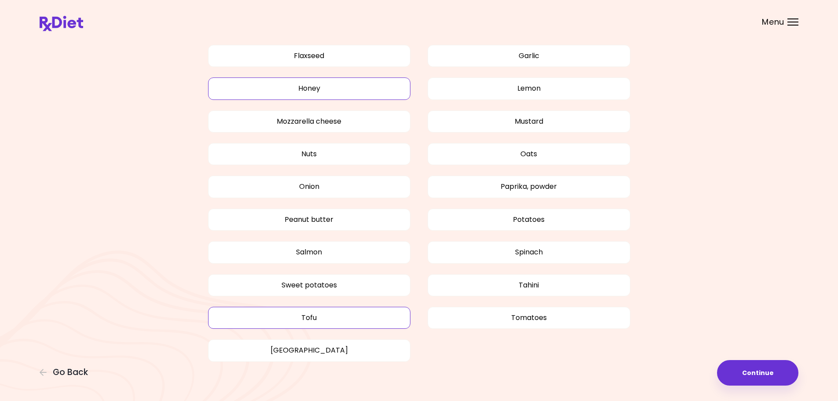
click at [276, 92] on button "Honey" at bounding box center [309, 88] width 203 height 22
click at [756, 373] on button "Continue" at bounding box center [757, 373] width 81 height 26
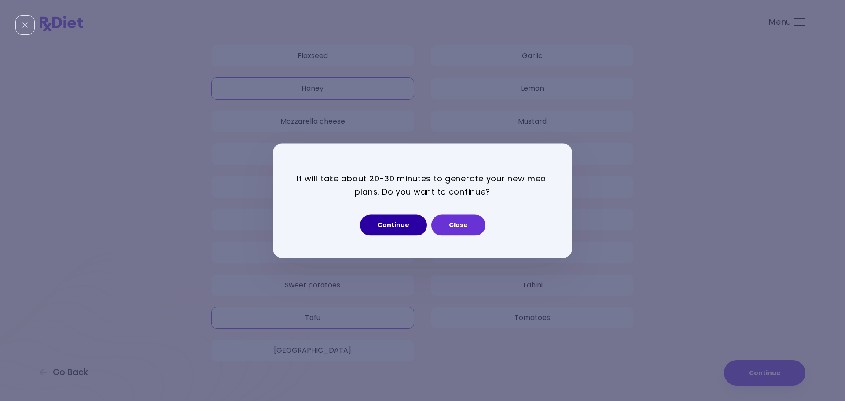
click at [390, 231] on button "Continue" at bounding box center [393, 224] width 67 height 21
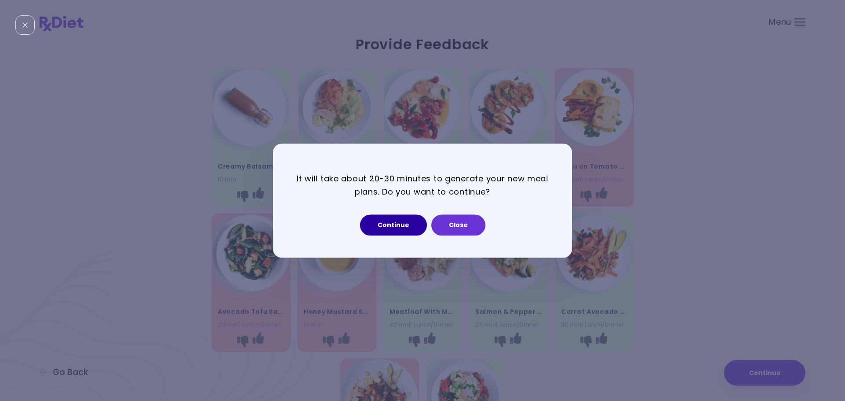
select select "*"
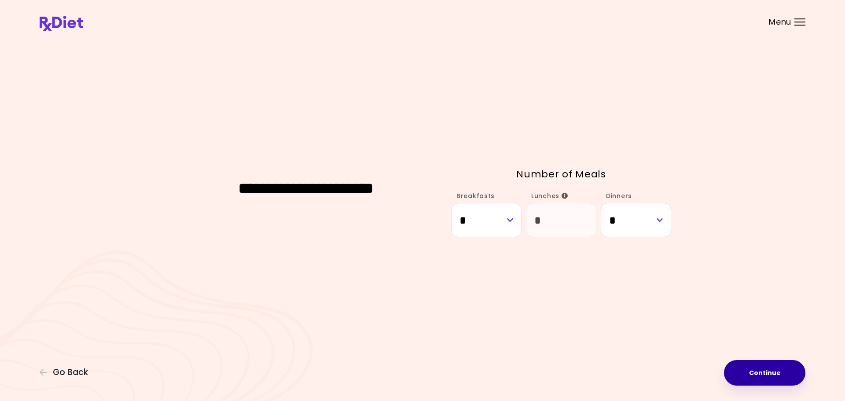
click at [762, 373] on button "Continue" at bounding box center [764, 373] width 81 height 26
